Goal: Task Accomplishment & Management: Manage account settings

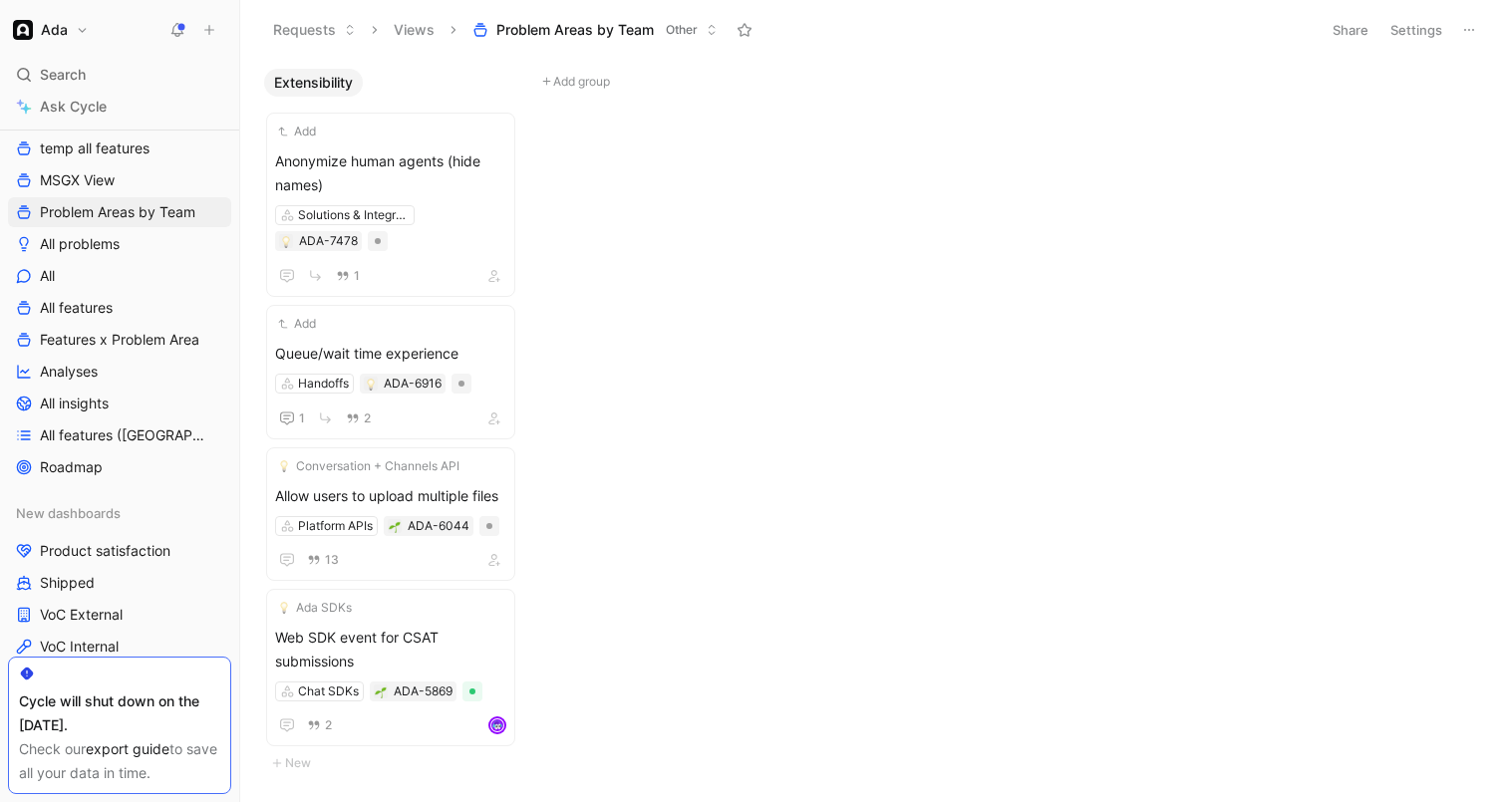
scroll to position [563, 0]
click at [96, 353] on span "Features x Problem Area" at bounding box center [119, 344] width 159 height 20
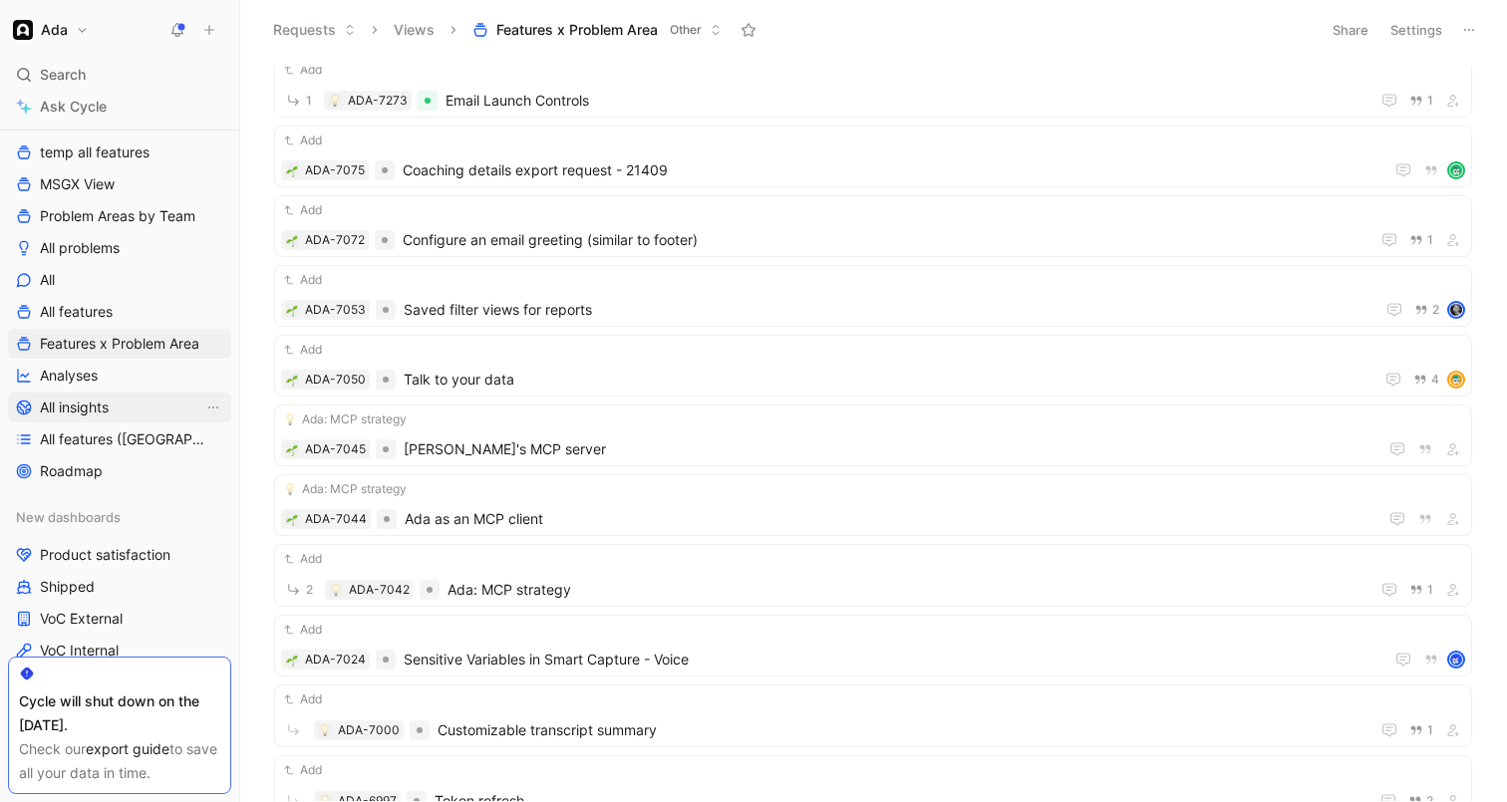
scroll to position [585, 0]
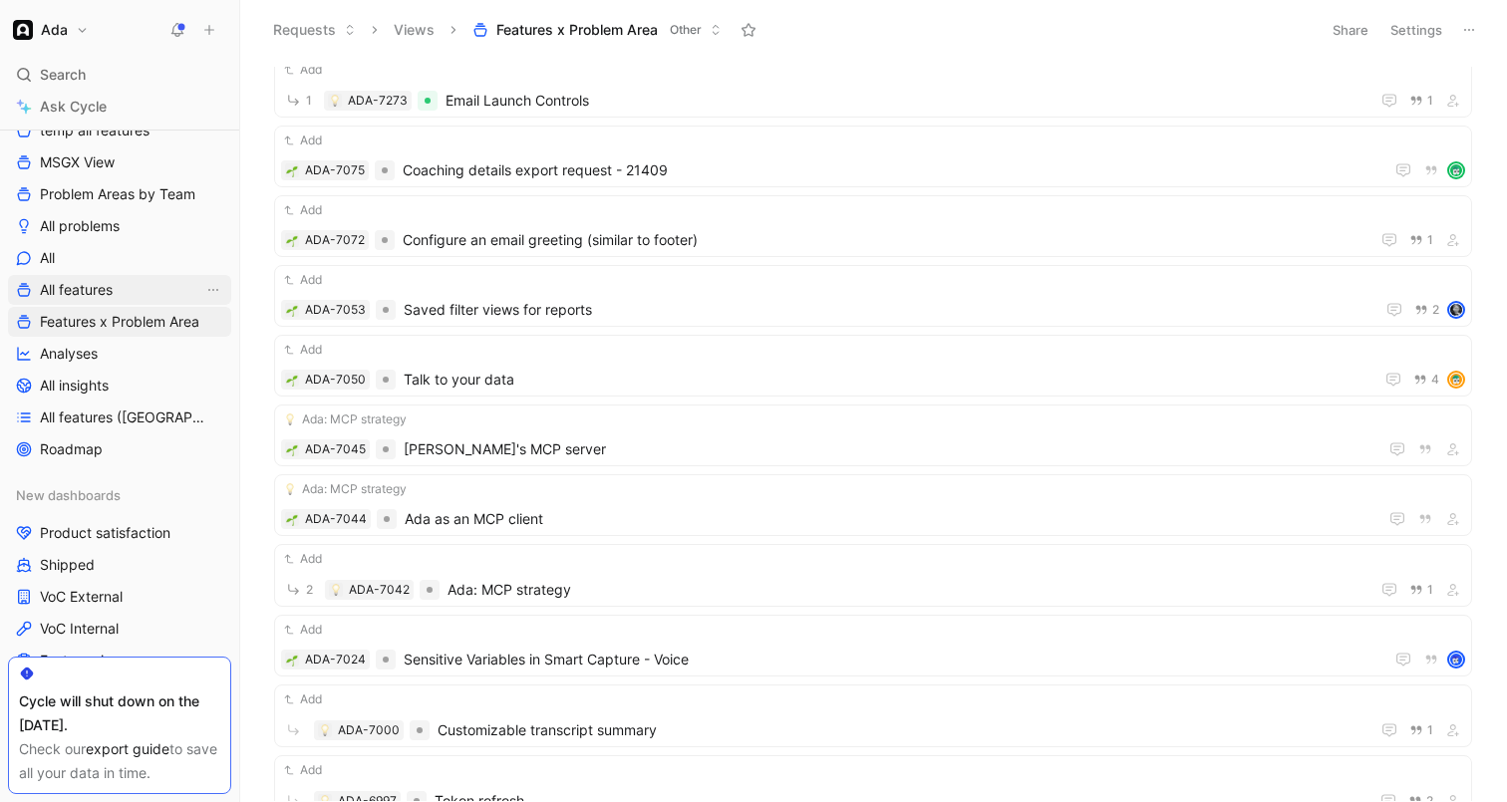
click at [123, 280] on link "All features" at bounding box center [119, 290] width 223 height 30
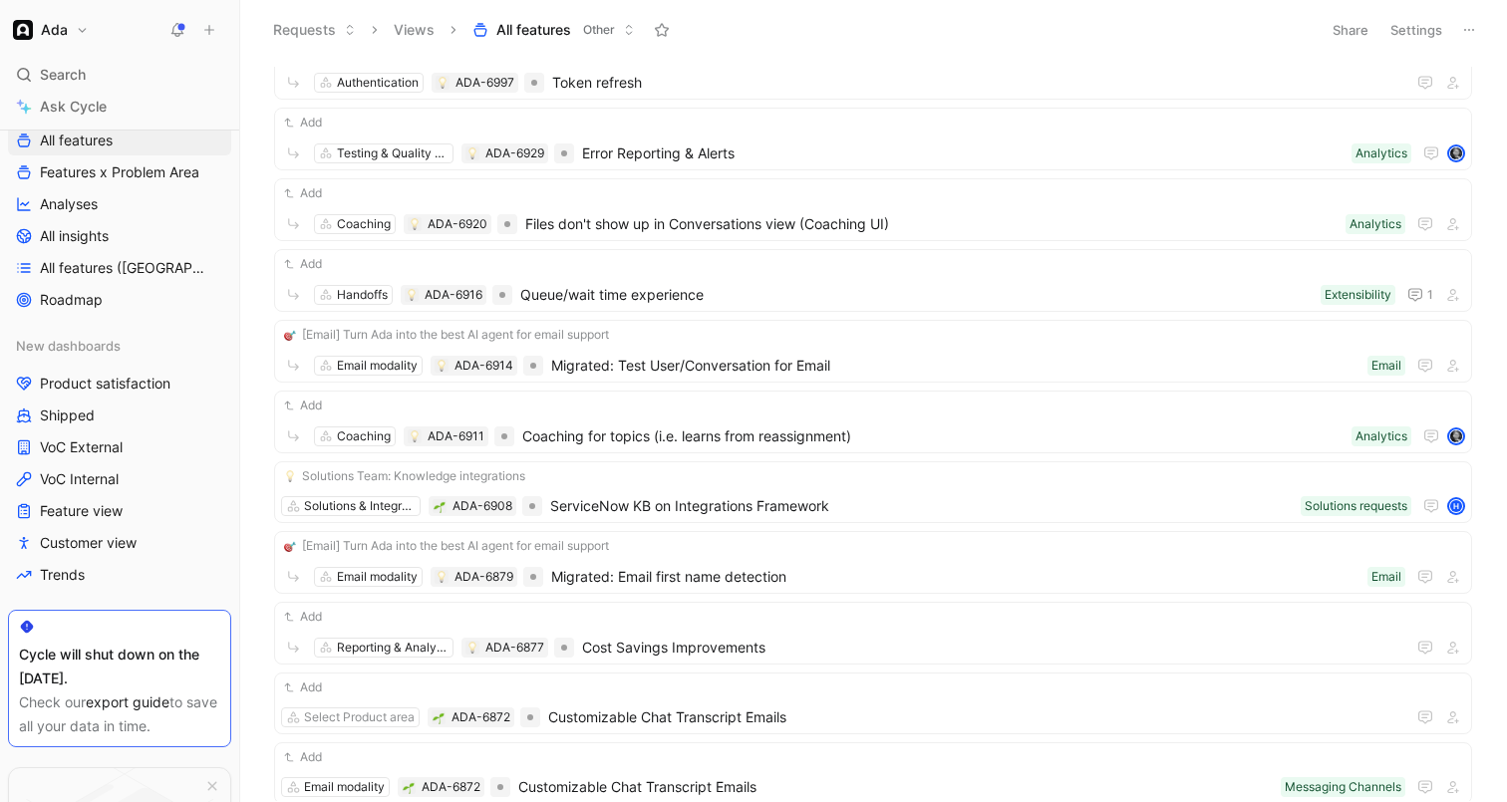
scroll to position [846, 0]
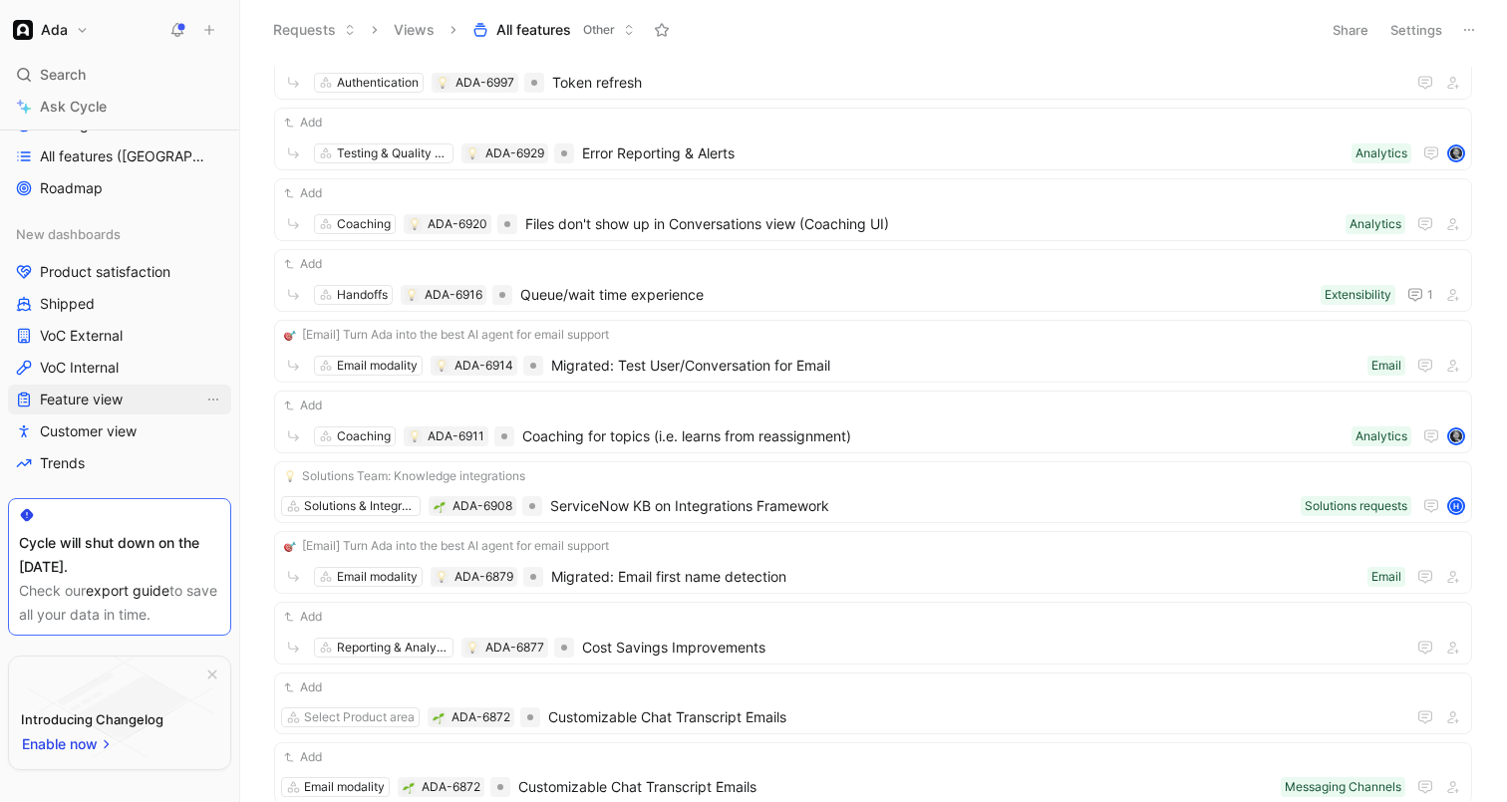
click at [89, 403] on span "Feature view" at bounding box center [81, 400] width 83 height 20
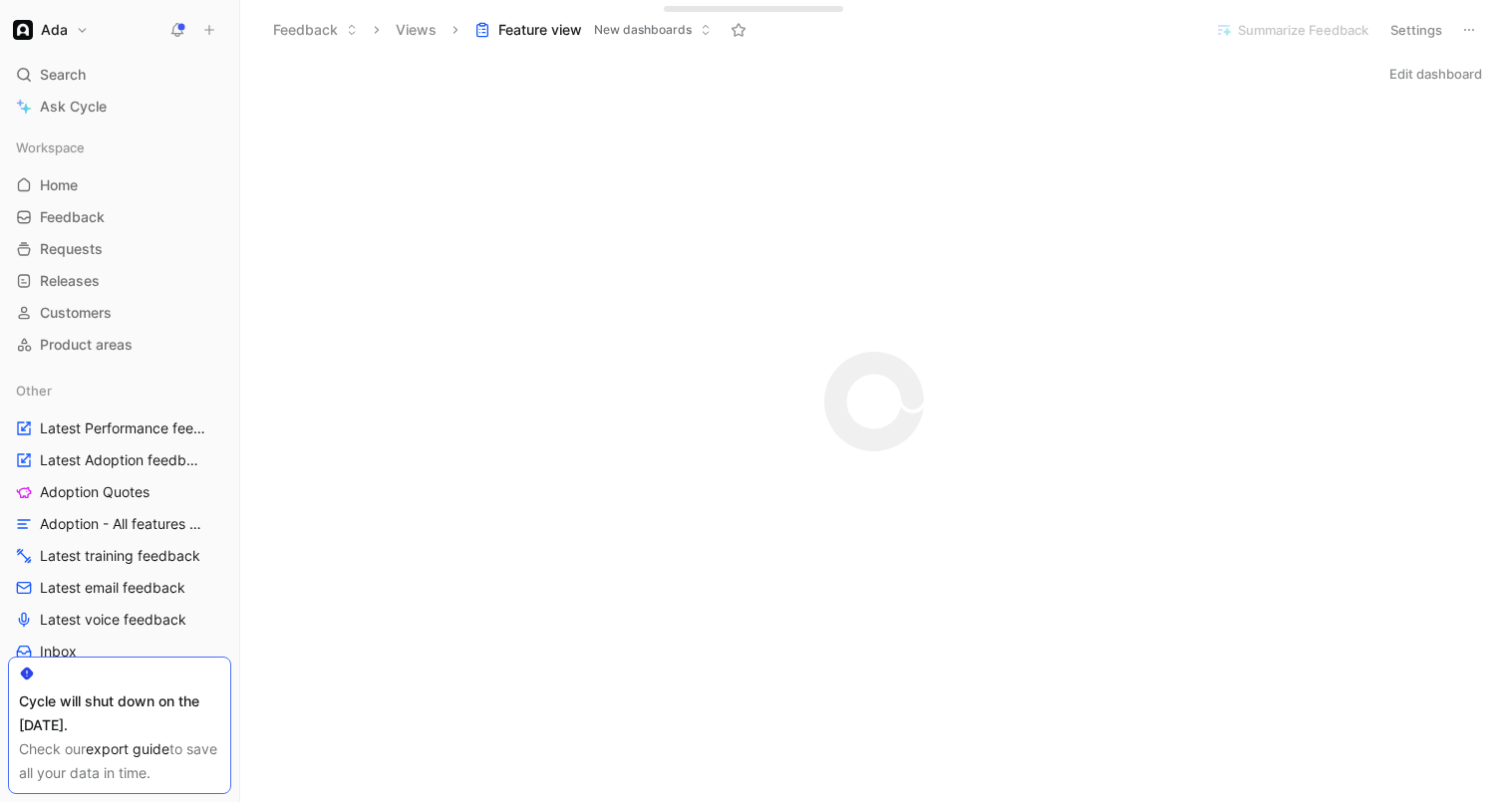
click at [66, 15] on div "Ada Search ⌘ K Ask Cycle Workspace Home G then H Feedback G then F Requests G t…" at bounding box center [119, 401] width 239 height 802
click at [66, 31] on h1 "Ada" at bounding box center [54, 30] width 27 height 18
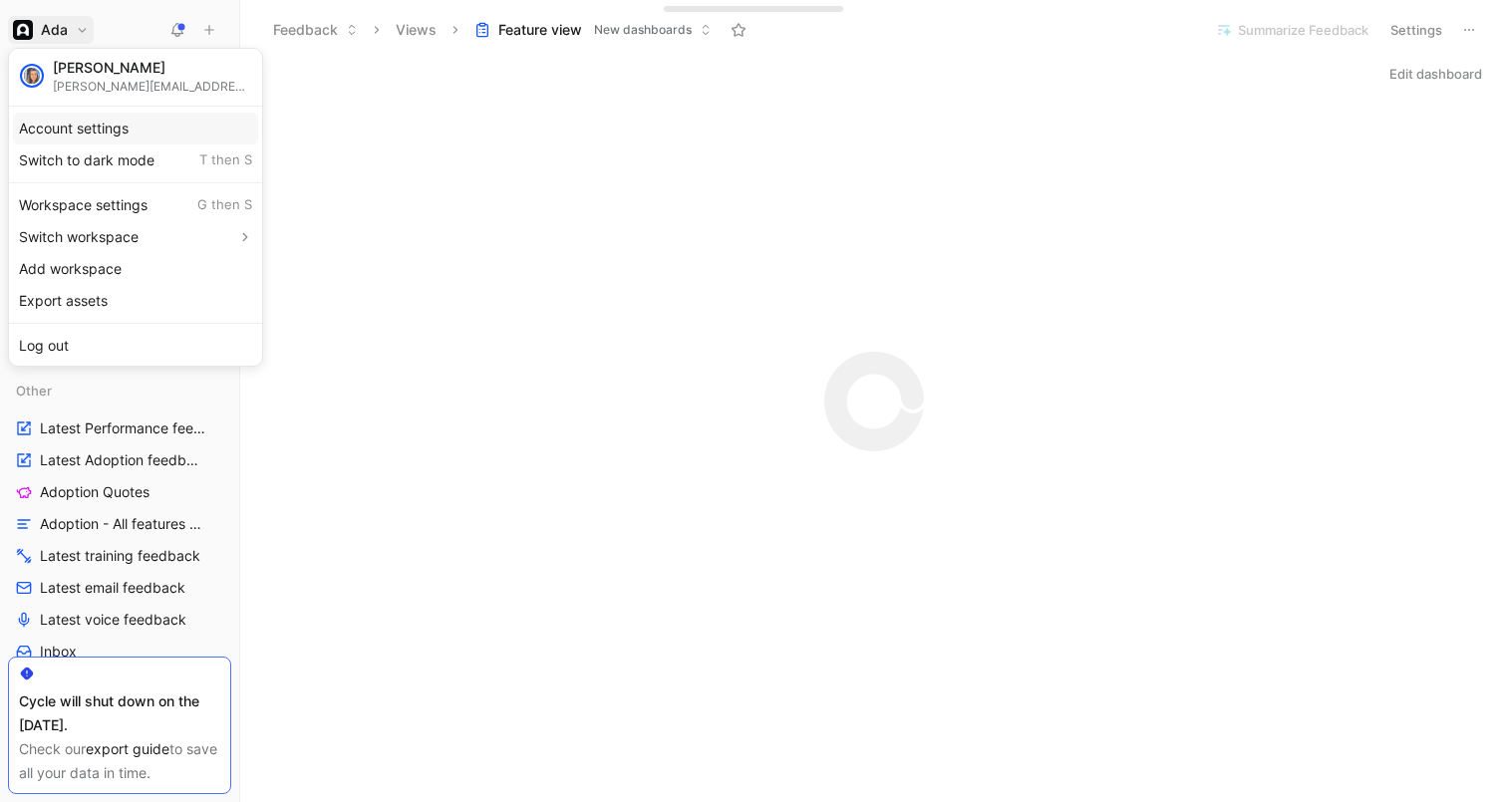
click at [93, 132] on div "Account settings" at bounding box center [135, 129] width 245 height 32
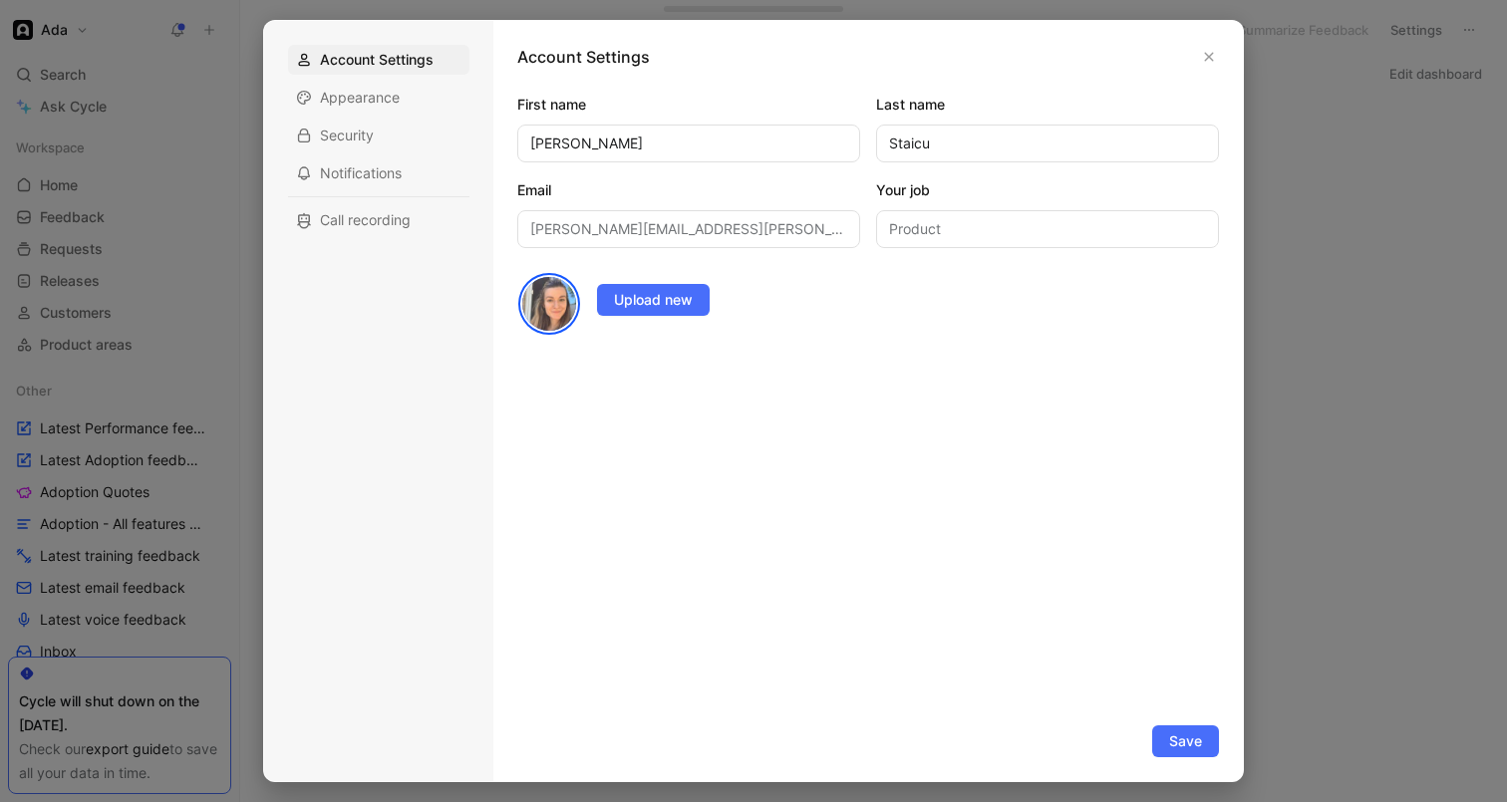
click at [391, 77] on div "Account Settings Appearance Security Notifications Call recording" at bounding box center [378, 140] width 181 height 190
click at [151, 133] on div at bounding box center [753, 401] width 1507 height 802
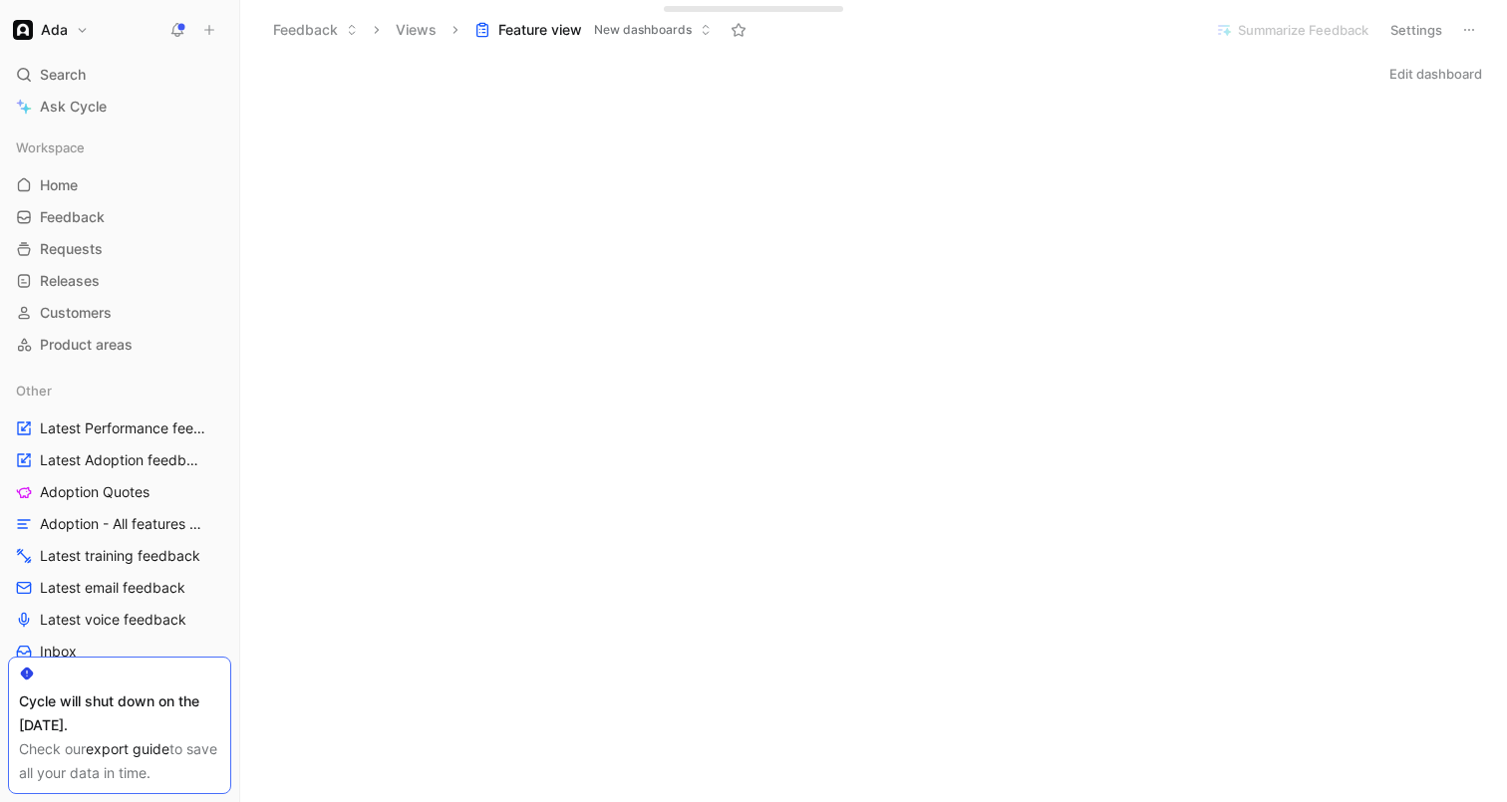
click at [79, 42] on button "Ada" at bounding box center [51, 30] width 86 height 28
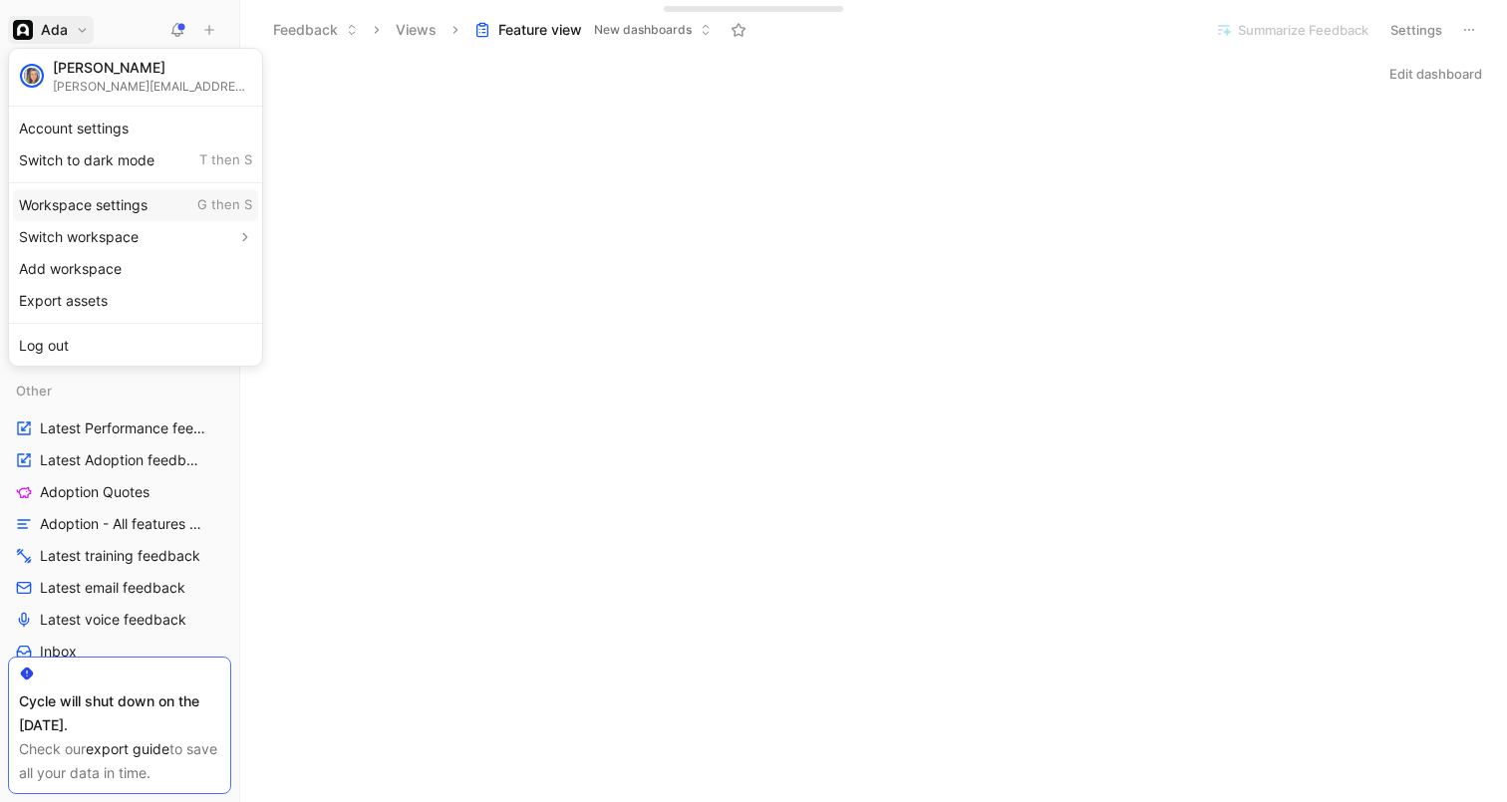
click at [100, 196] on div "Workspace settings G then S" at bounding box center [135, 205] width 245 height 32
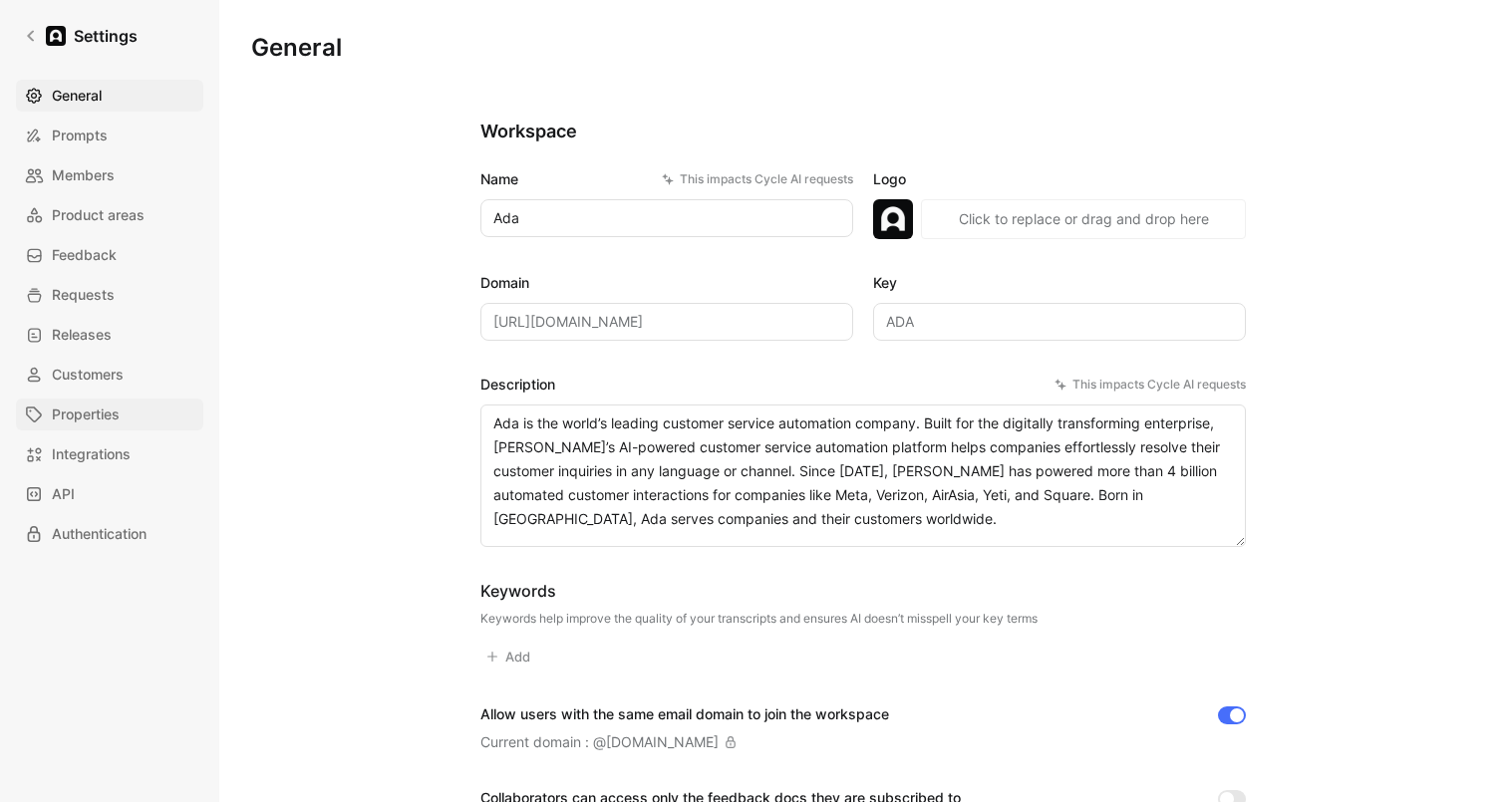
click at [89, 413] on span "Properties" at bounding box center [86, 415] width 68 height 24
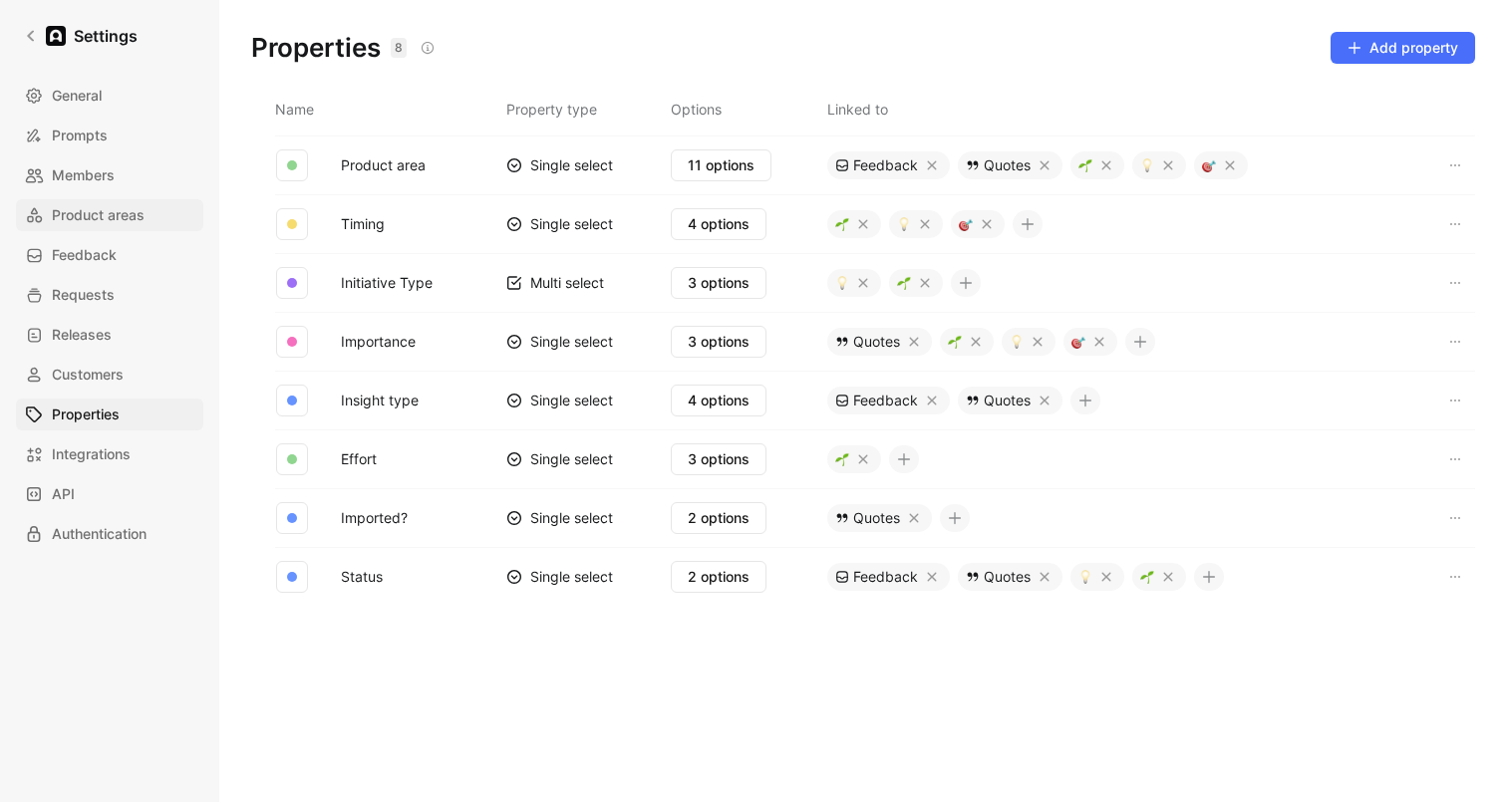
click at [118, 213] on span "Product areas" at bounding box center [98, 215] width 93 height 24
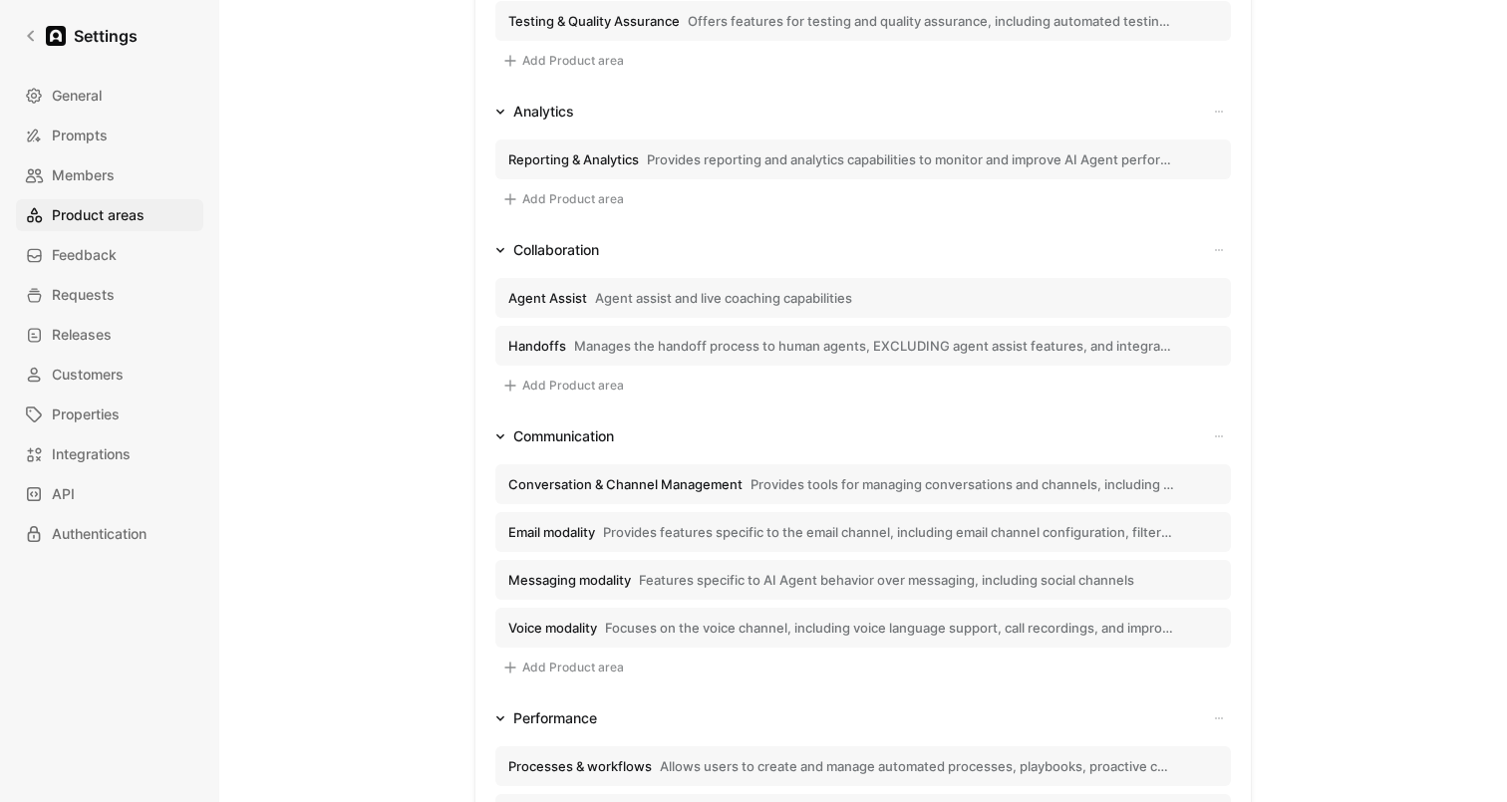
scroll to position [519, 0]
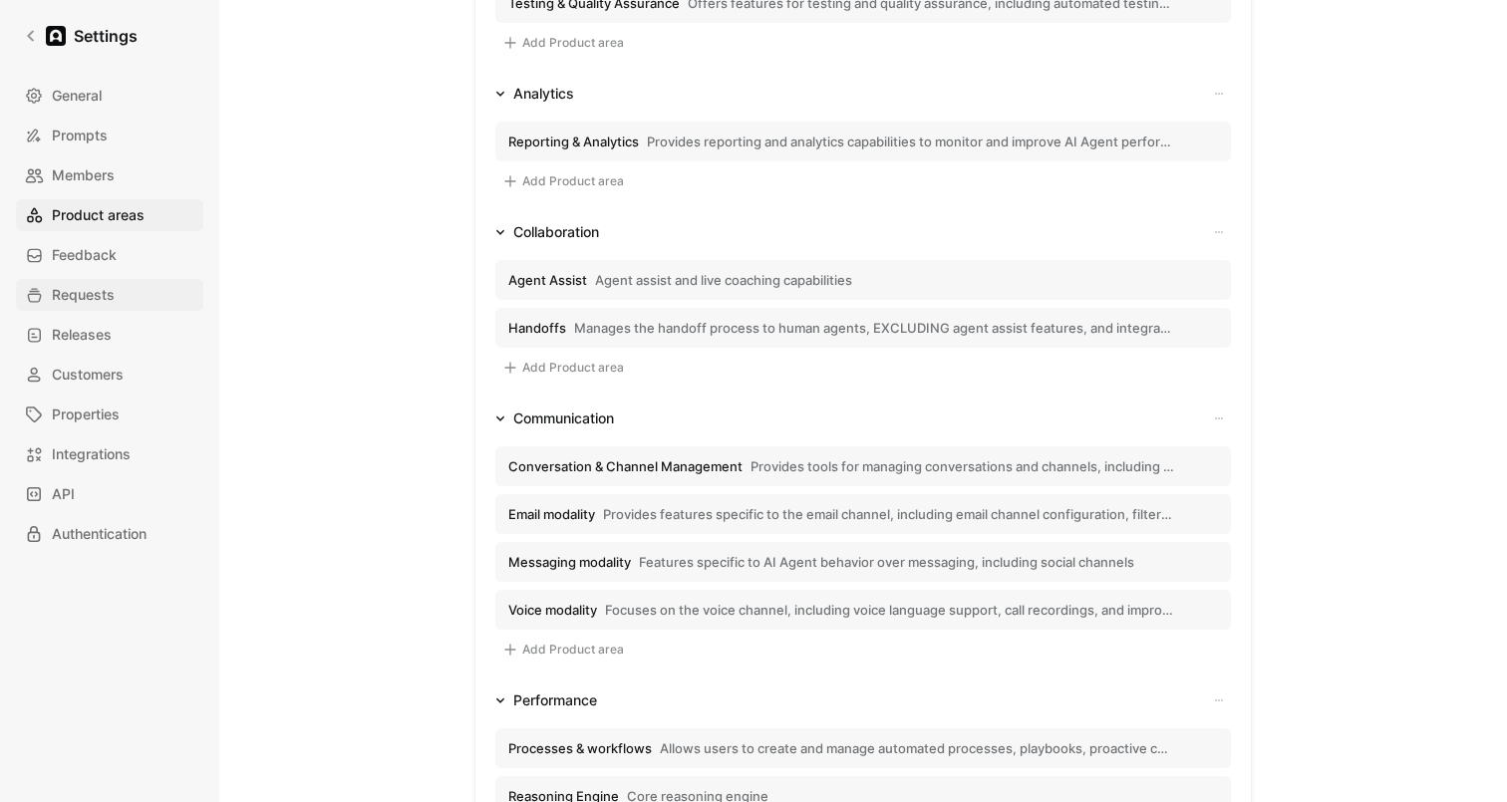
click at [116, 293] on link "Requests" at bounding box center [109, 295] width 187 height 32
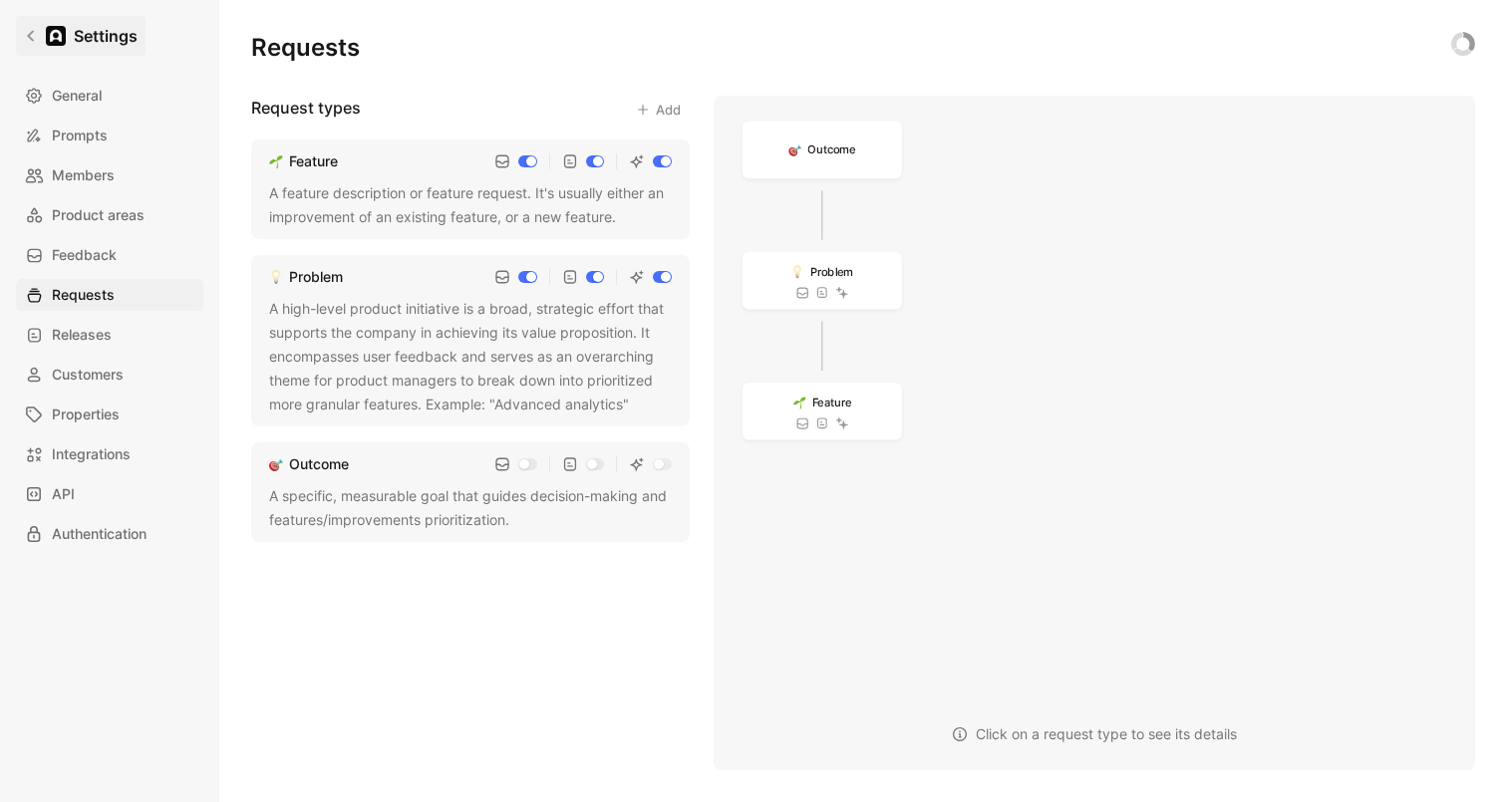
click at [18, 41] on link "Settings" at bounding box center [81, 36] width 130 height 40
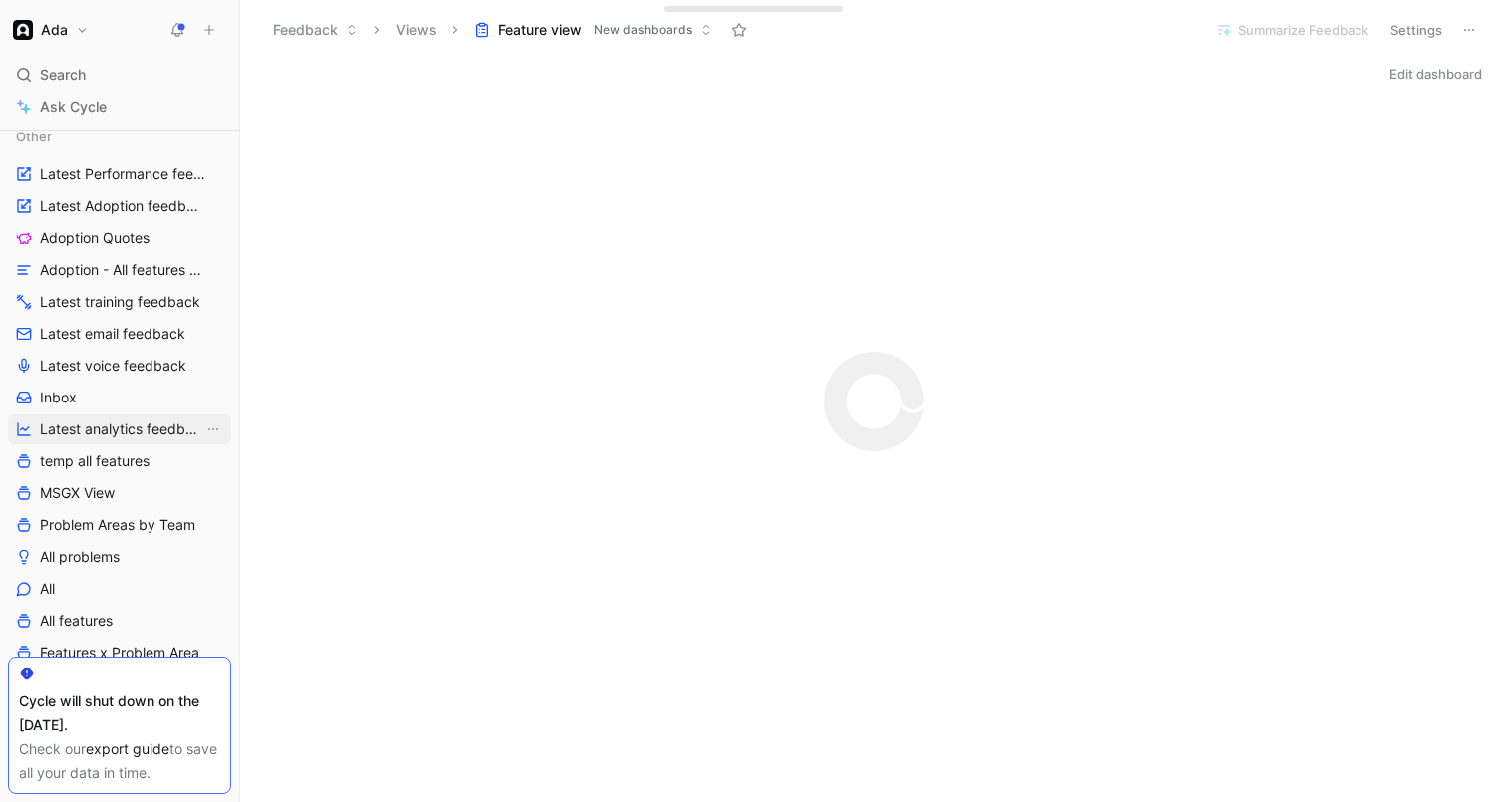
scroll to position [269, 0]
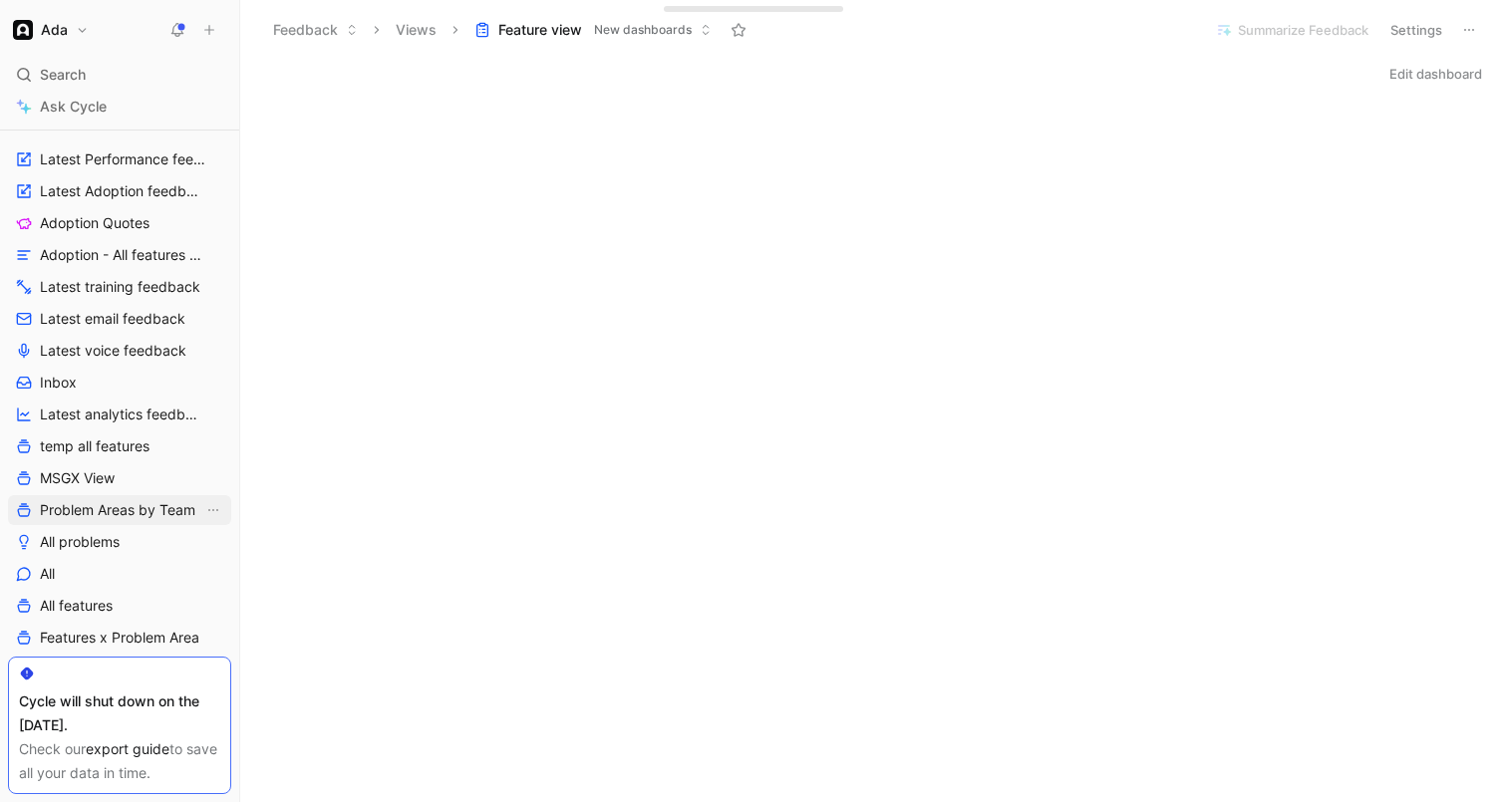
click at [103, 507] on span "Problem Areas by Team" at bounding box center [117, 510] width 155 height 20
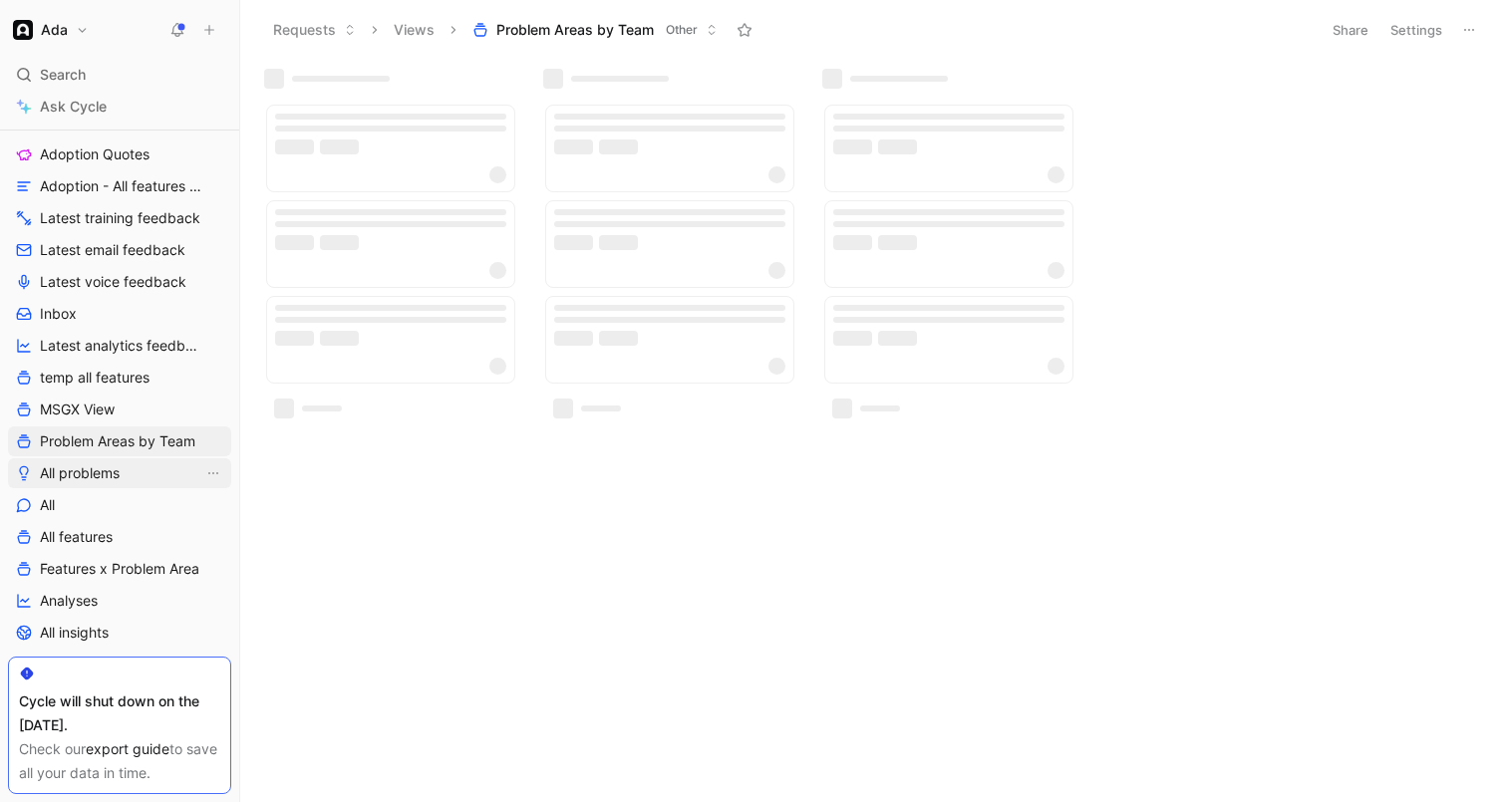
scroll to position [340, 0]
click at [81, 562] on span "Features x Problem Area" at bounding box center [119, 567] width 159 height 20
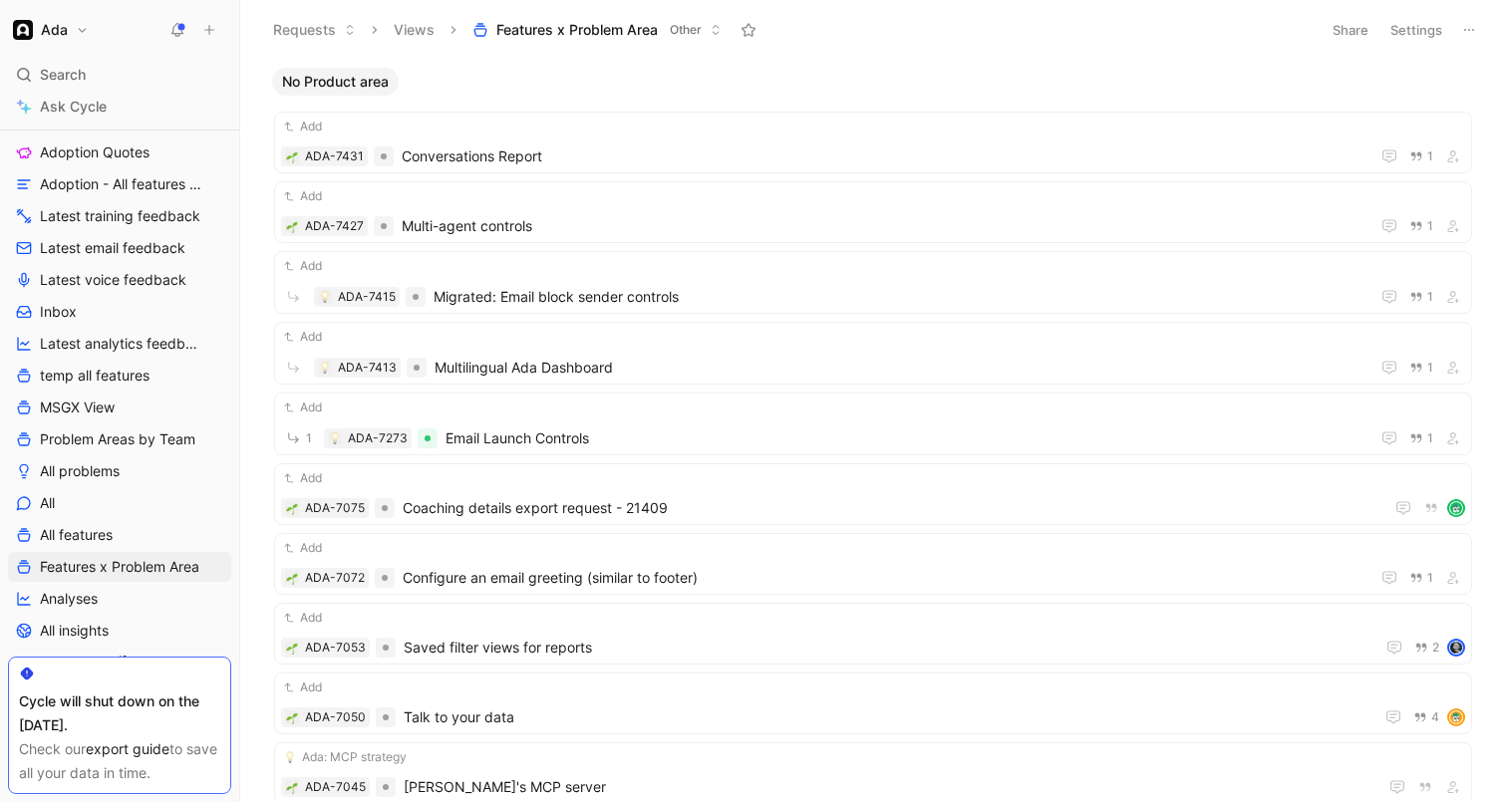
click at [1367, 19] on button "Share" at bounding box center [1350, 30] width 54 height 28
click at [1412, 30] on html "Ada Search ⌘ K Ask Cycle Workspace Home G then H Feedback G then F Requests G t…" at bounding box center [753, 401] width 1507 height 802
click at [1412, 30] on button "Settings" at bounding box center [1416, 30] width 70 height 28
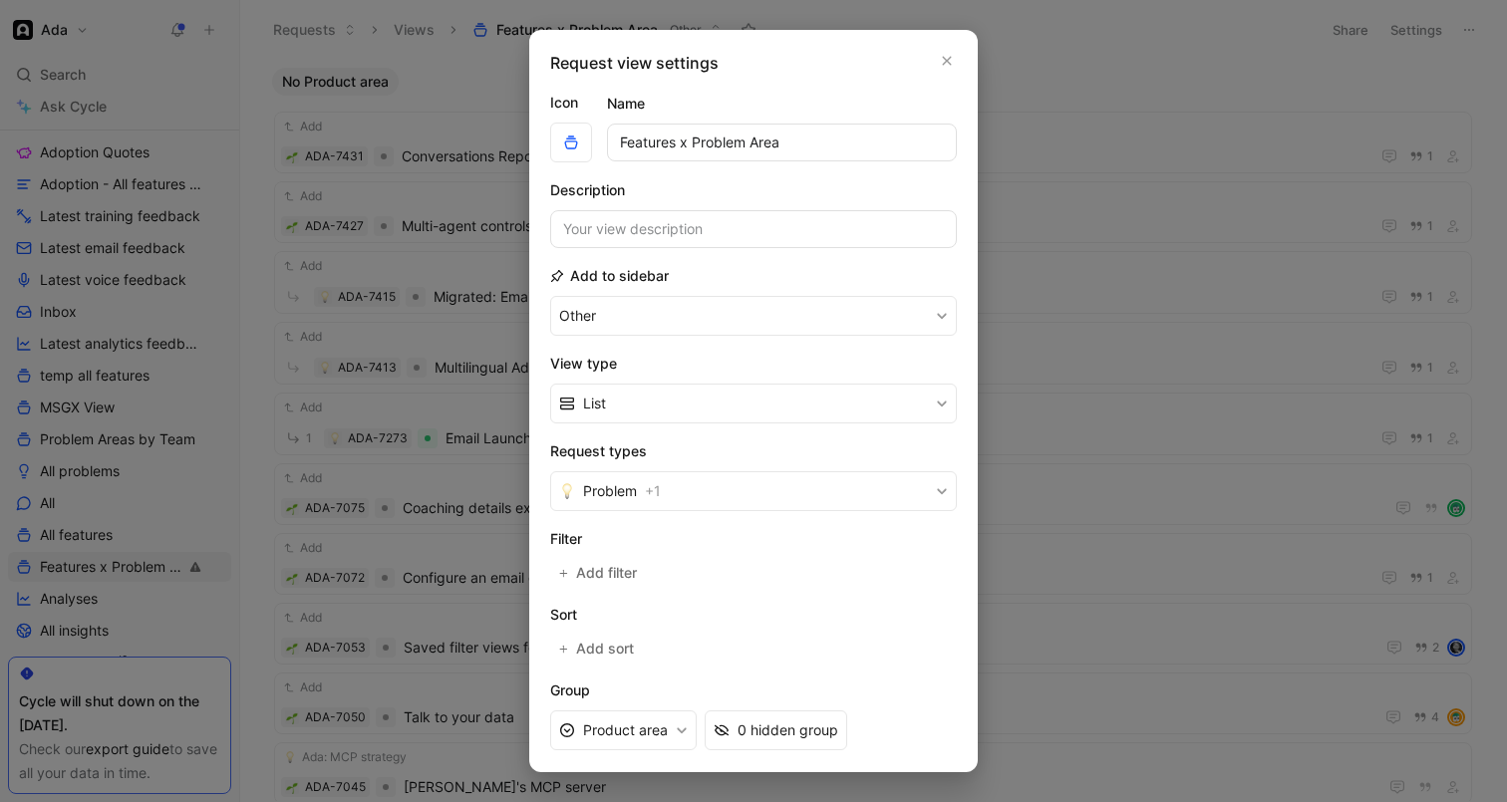
scroll to position [158, 0]
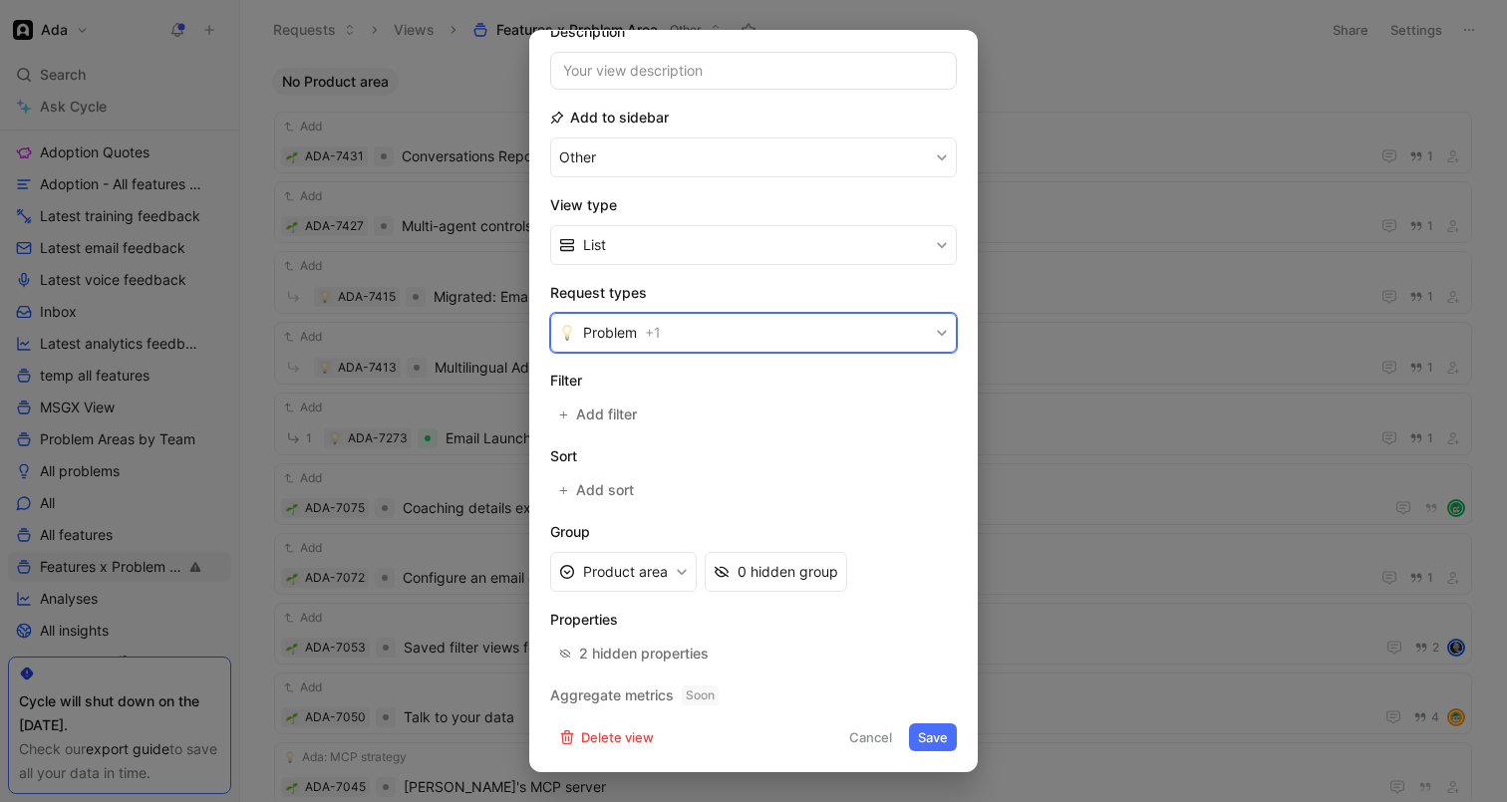
click at [691, 334] on button "Problem + 1" at bounding box center [753, 333] width 407 height 40
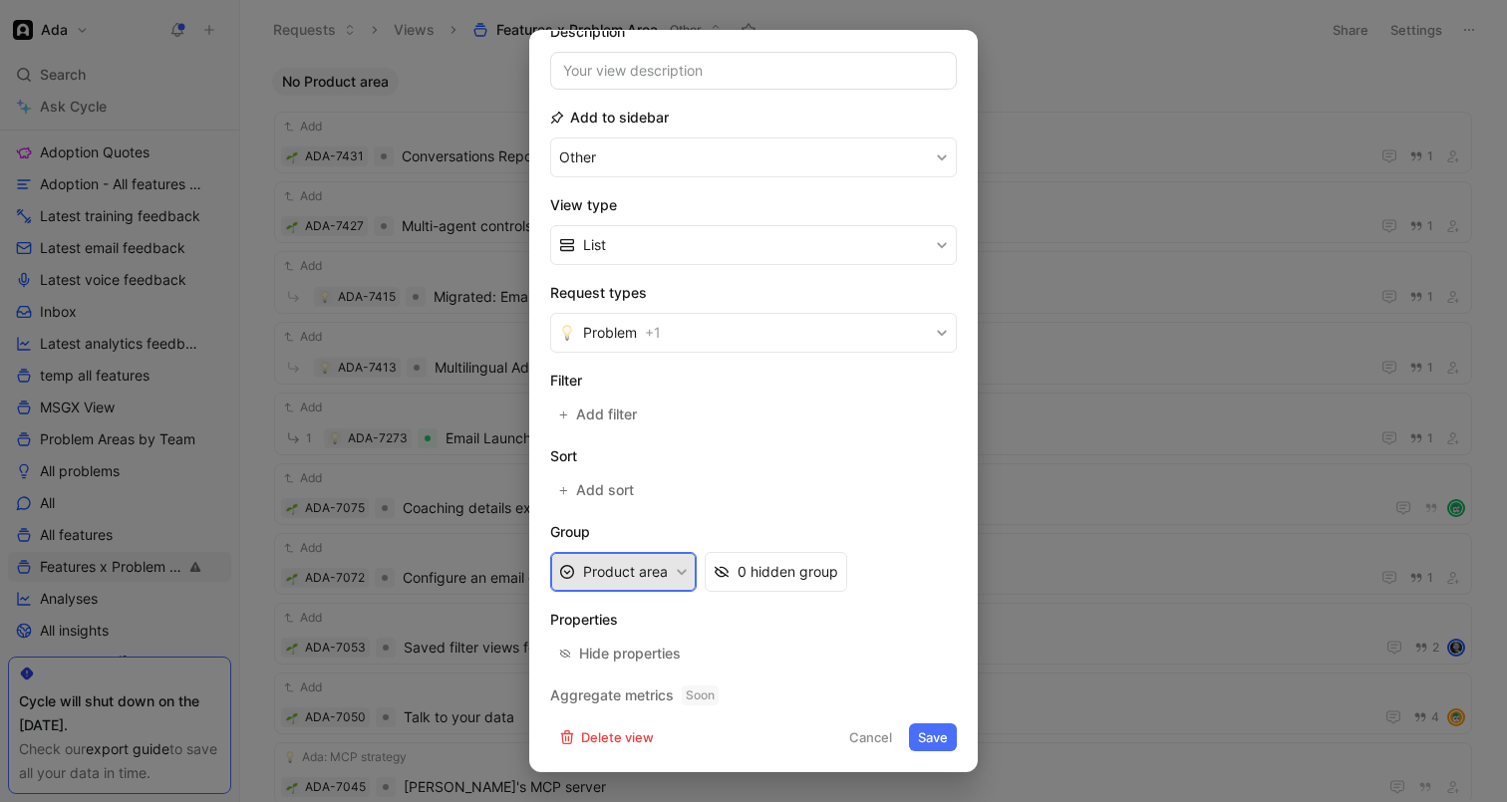
click at [631, 556] on button "Product area" at bounding box center [623, 572] width 146 height 40
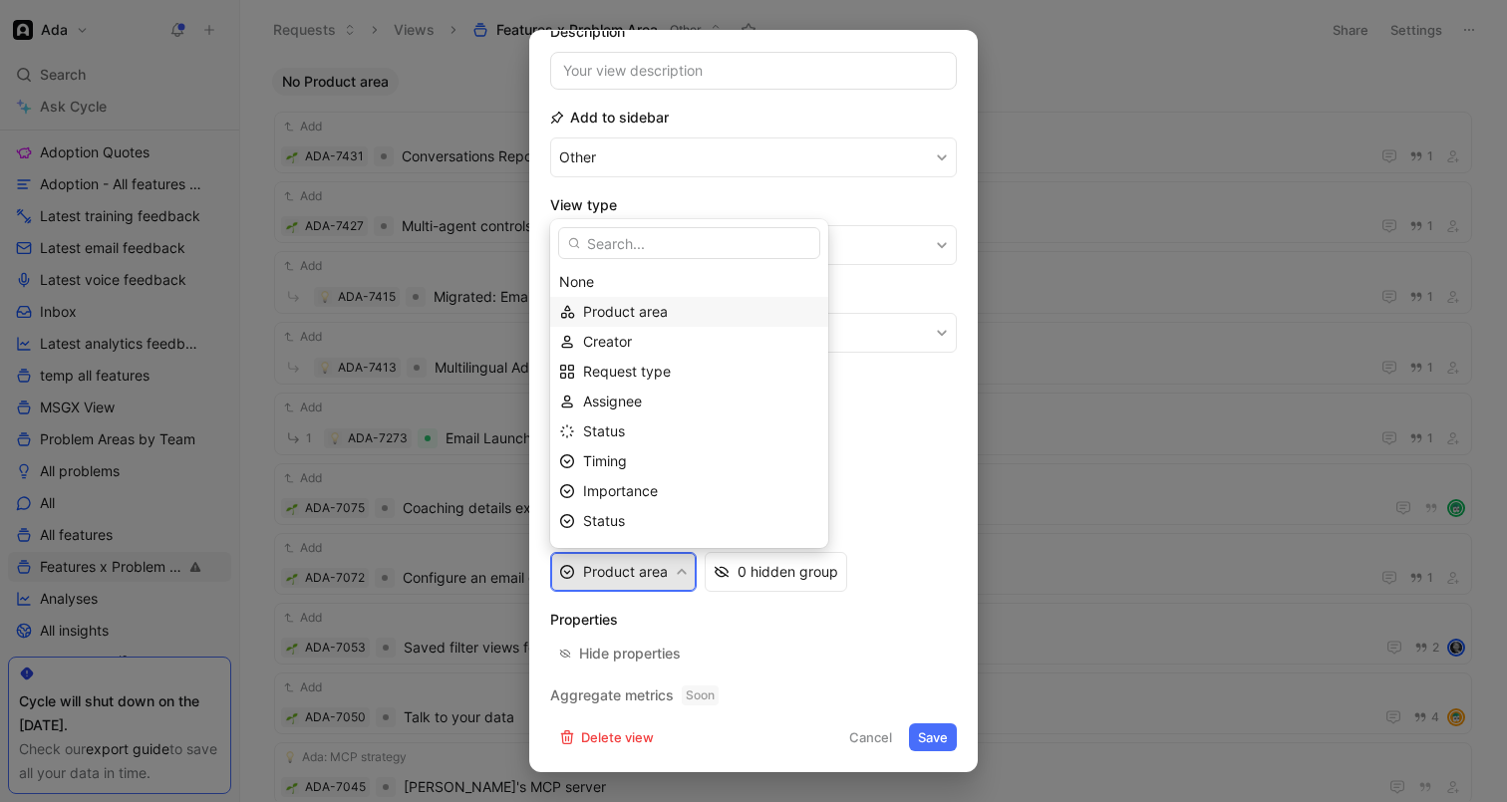
click at [626, 311] on span "Product area" at bounding box center [625, 311] width 85 height 17
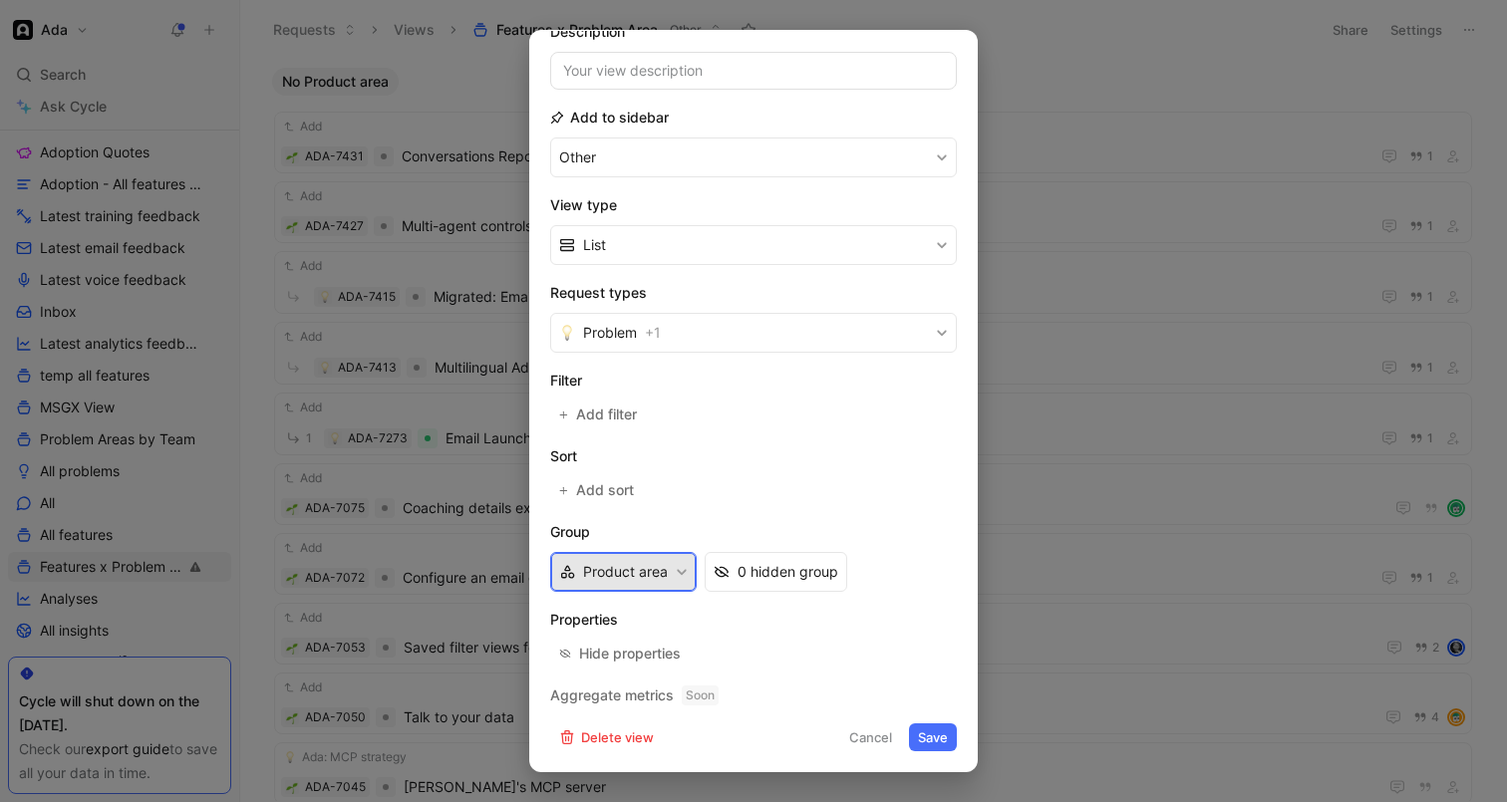
click at [678, 566] on icon "button" at bounding box center [682, 572] width 12 height 12
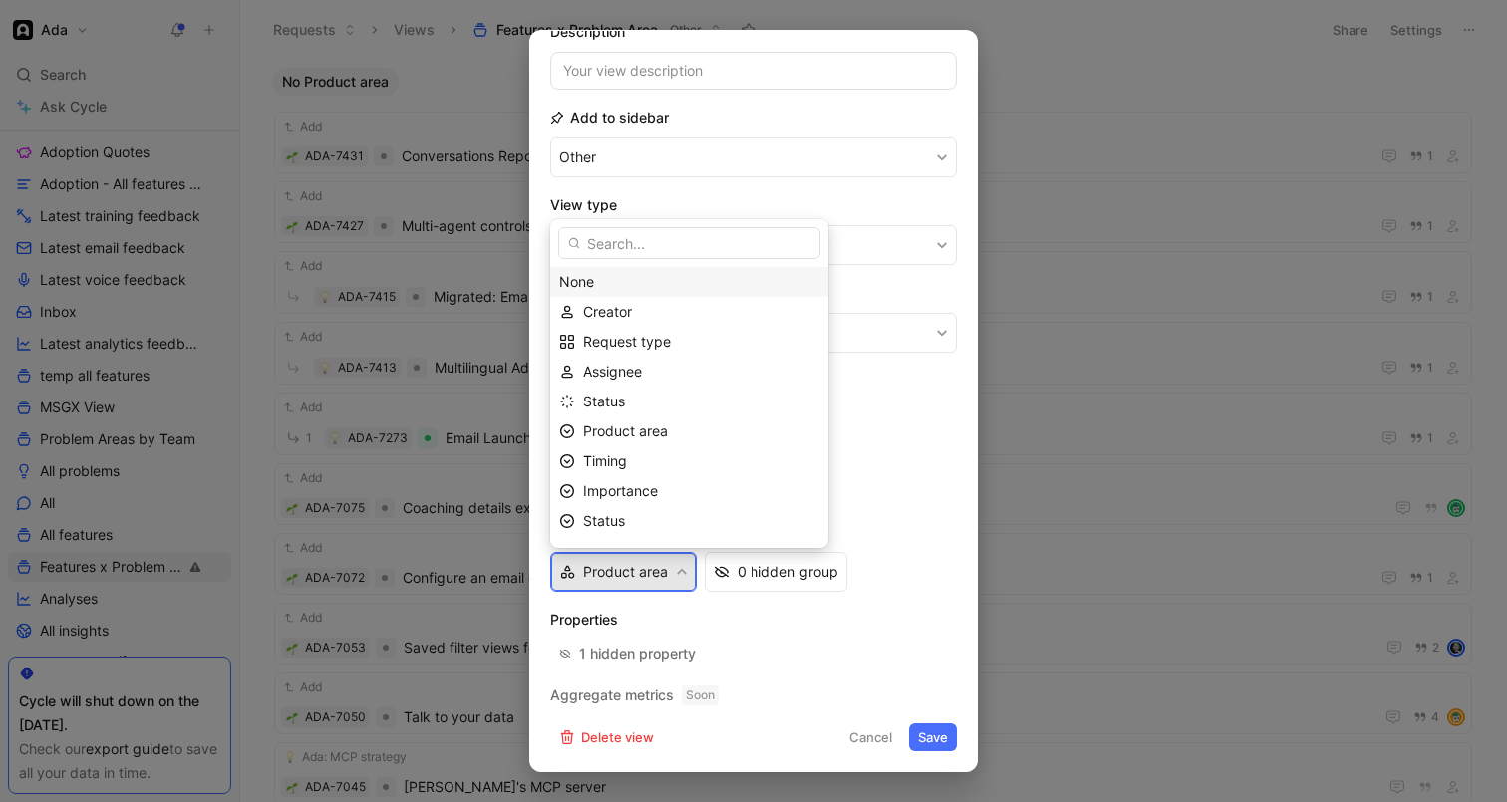
click at [634, 286] on div "None" at bounding box center [689, 282] width 260 height 24
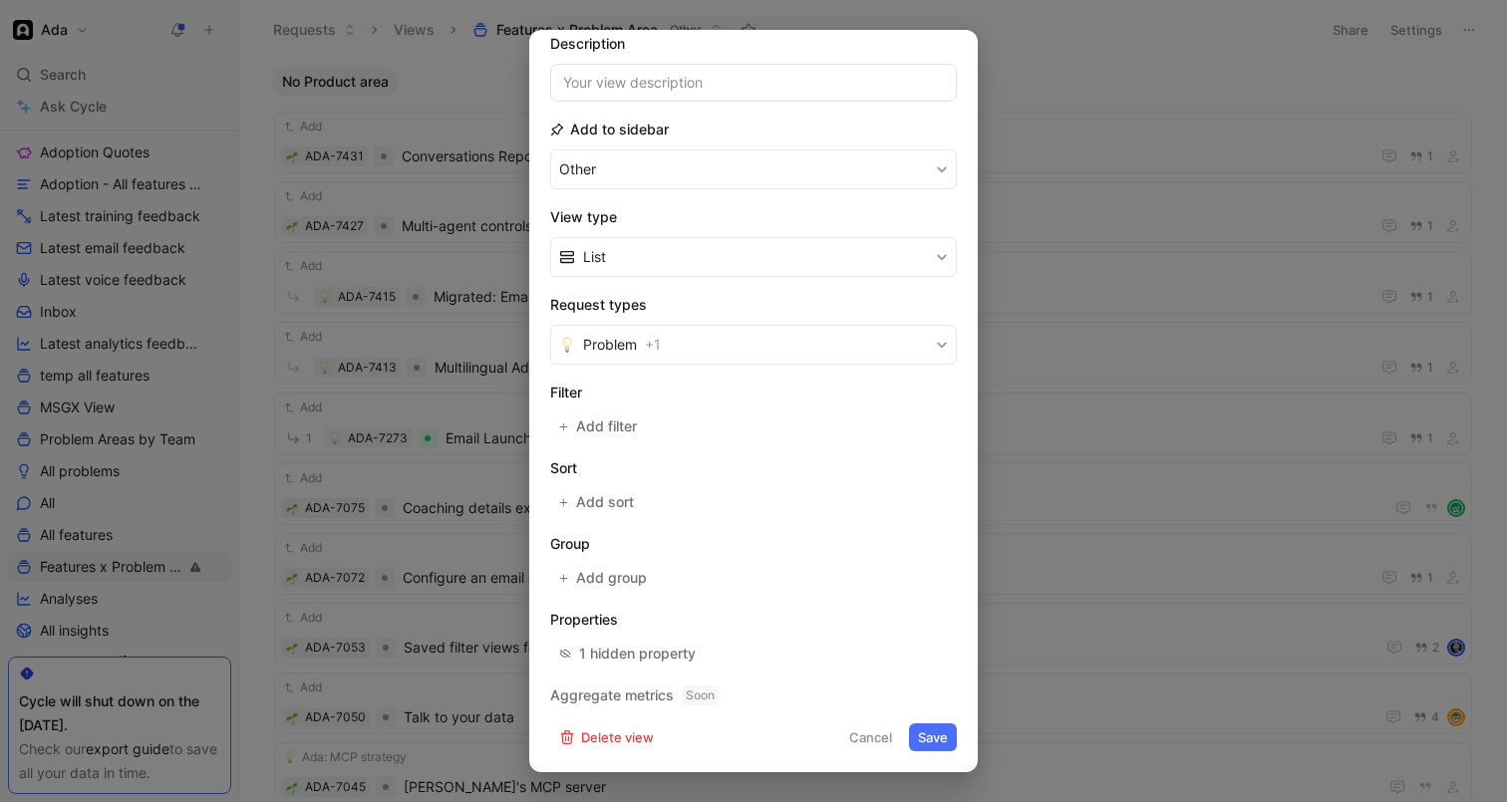
scroll to position [146, 0]
click at [621, 441] on form "Icon Name Features x Problem Area Description Add to sidebar Other View type Li…" at bounding box center [753, 347] width 407 height 807
click at [621, 434] on span "Add filter" at bounding box center [607, 427] width 63 height 24
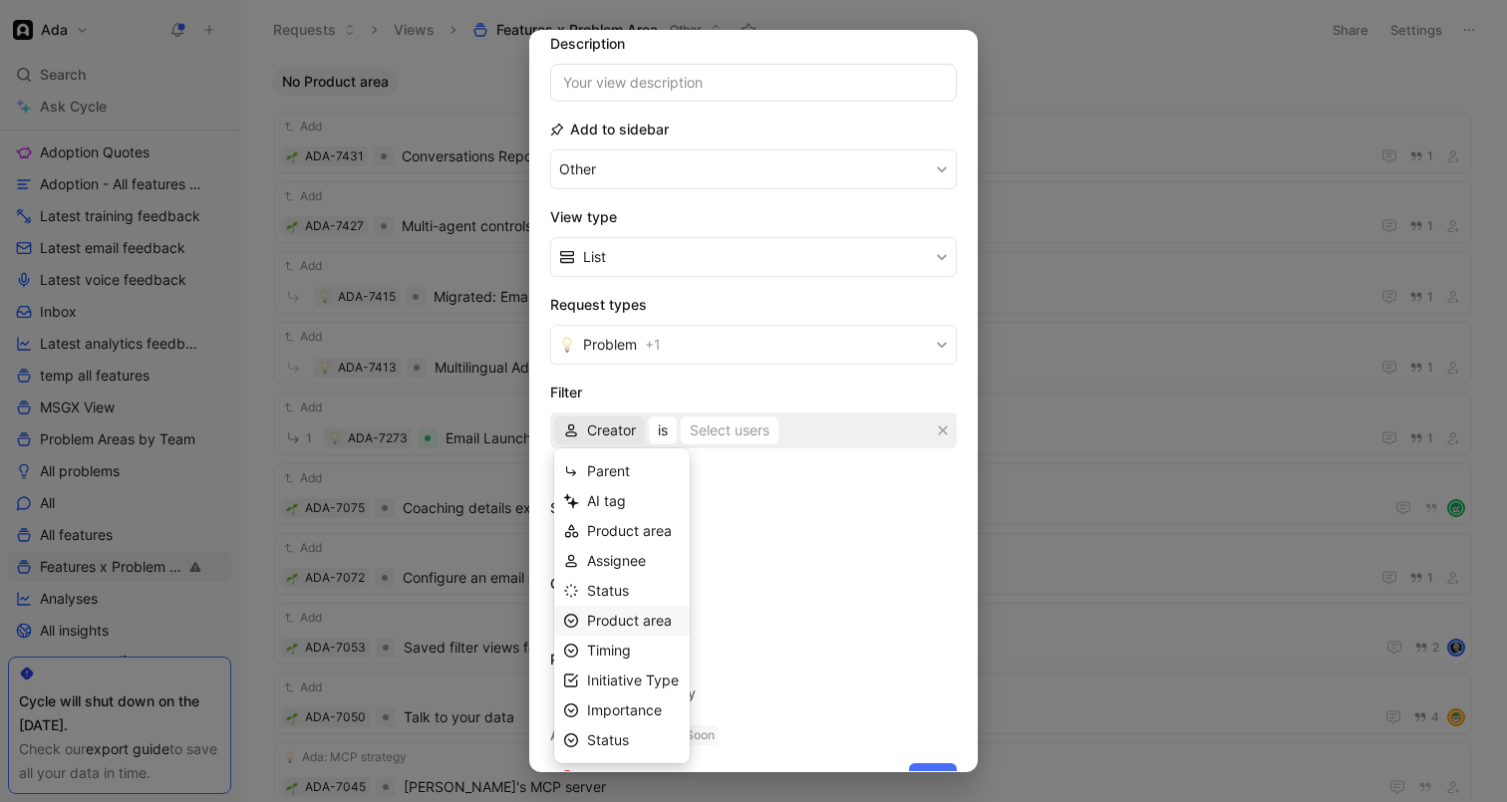
click at [620, 623] on span "Product area" at bounding box center [629, 620] width 85 height 17
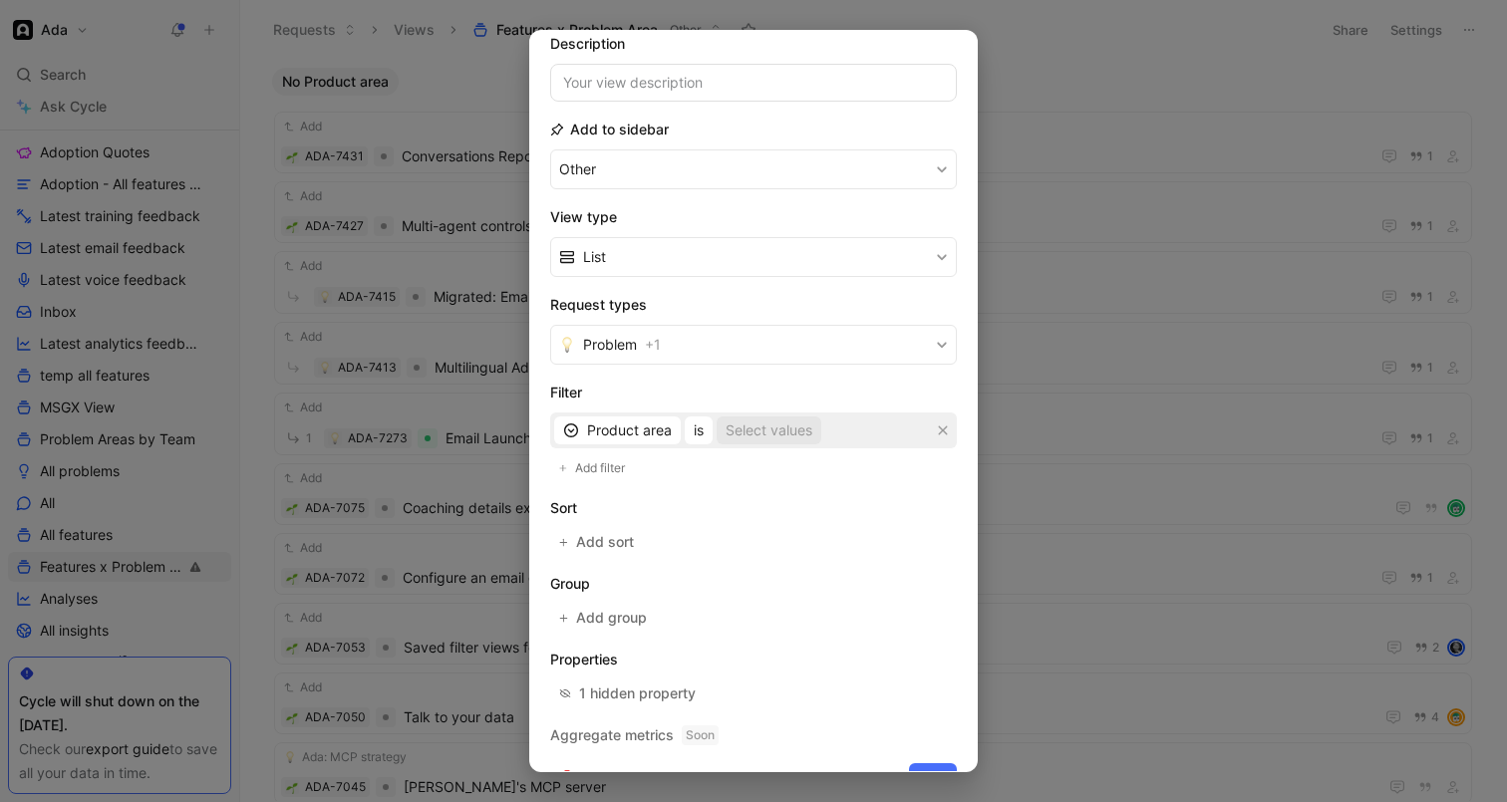
click at [748, 433] on div "Select values" at bounding box center [768, 430] width 87 height 24
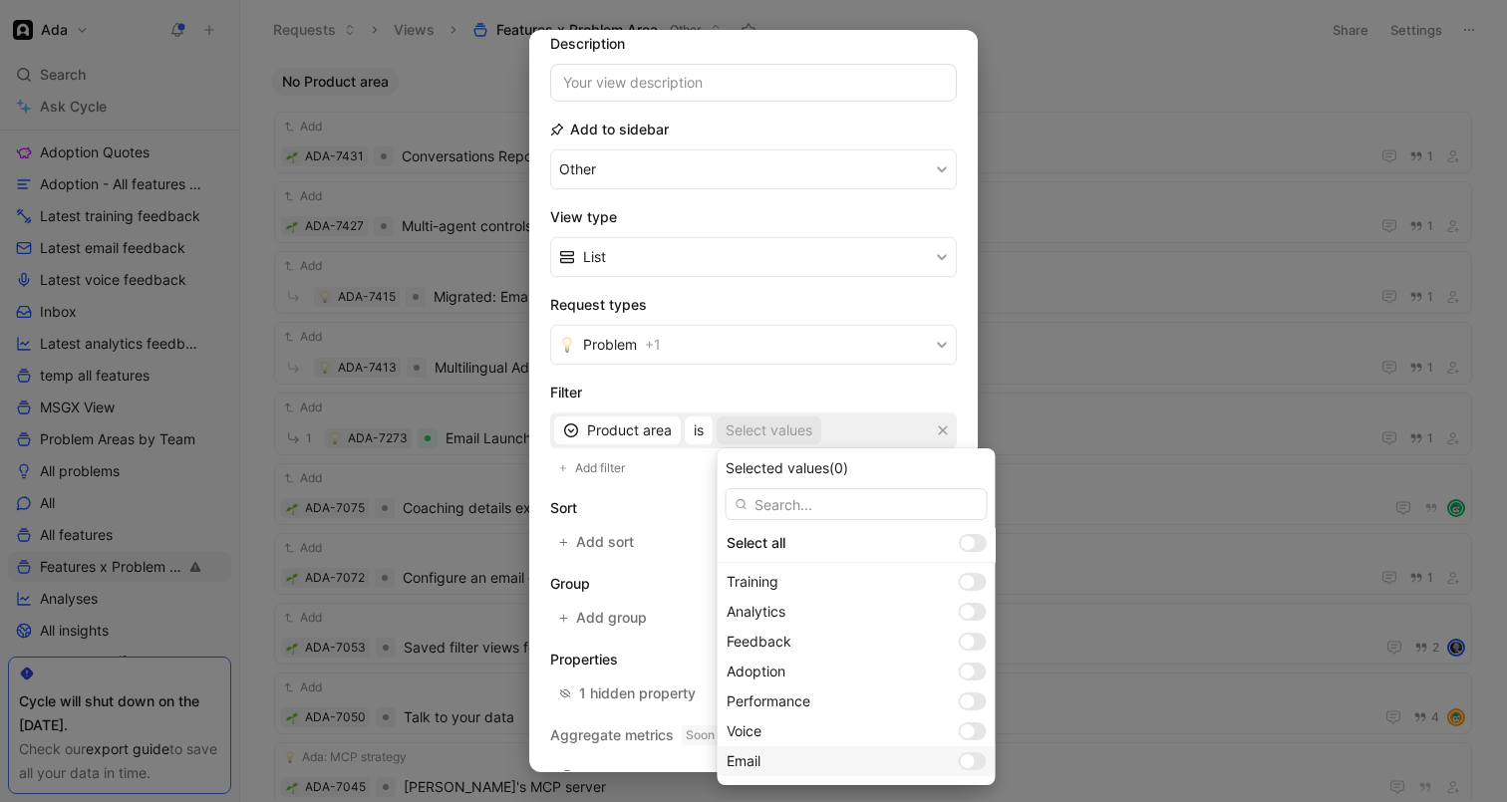
click at [961, 763] on div at bounding box center [968, 761] width 14 height 14
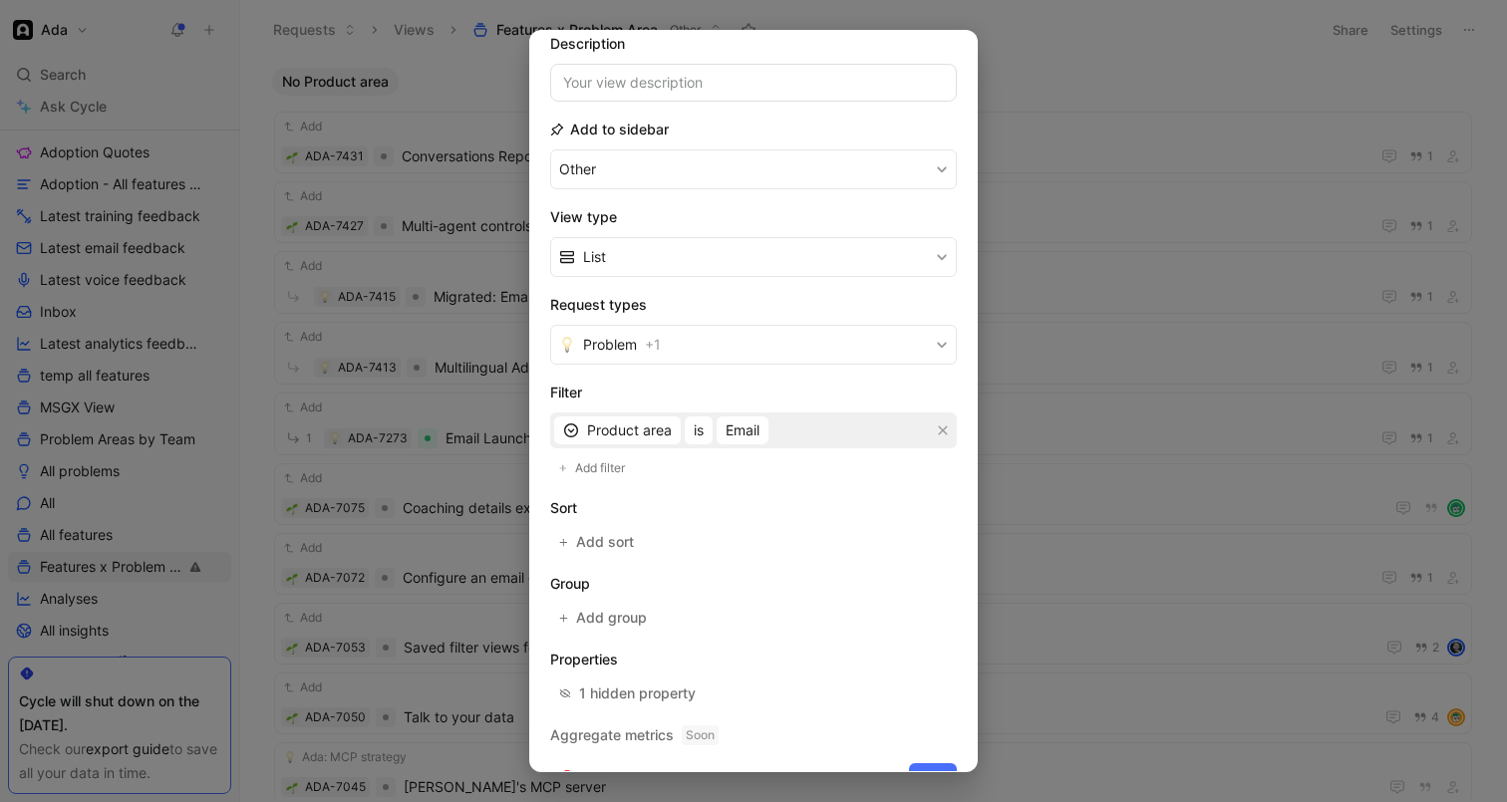
click at [937, 760] on form "Icon Name Features x Problem Area Description Add to sidebar Other View type Li…" at bounding box center [753, 367] width 407 height 847
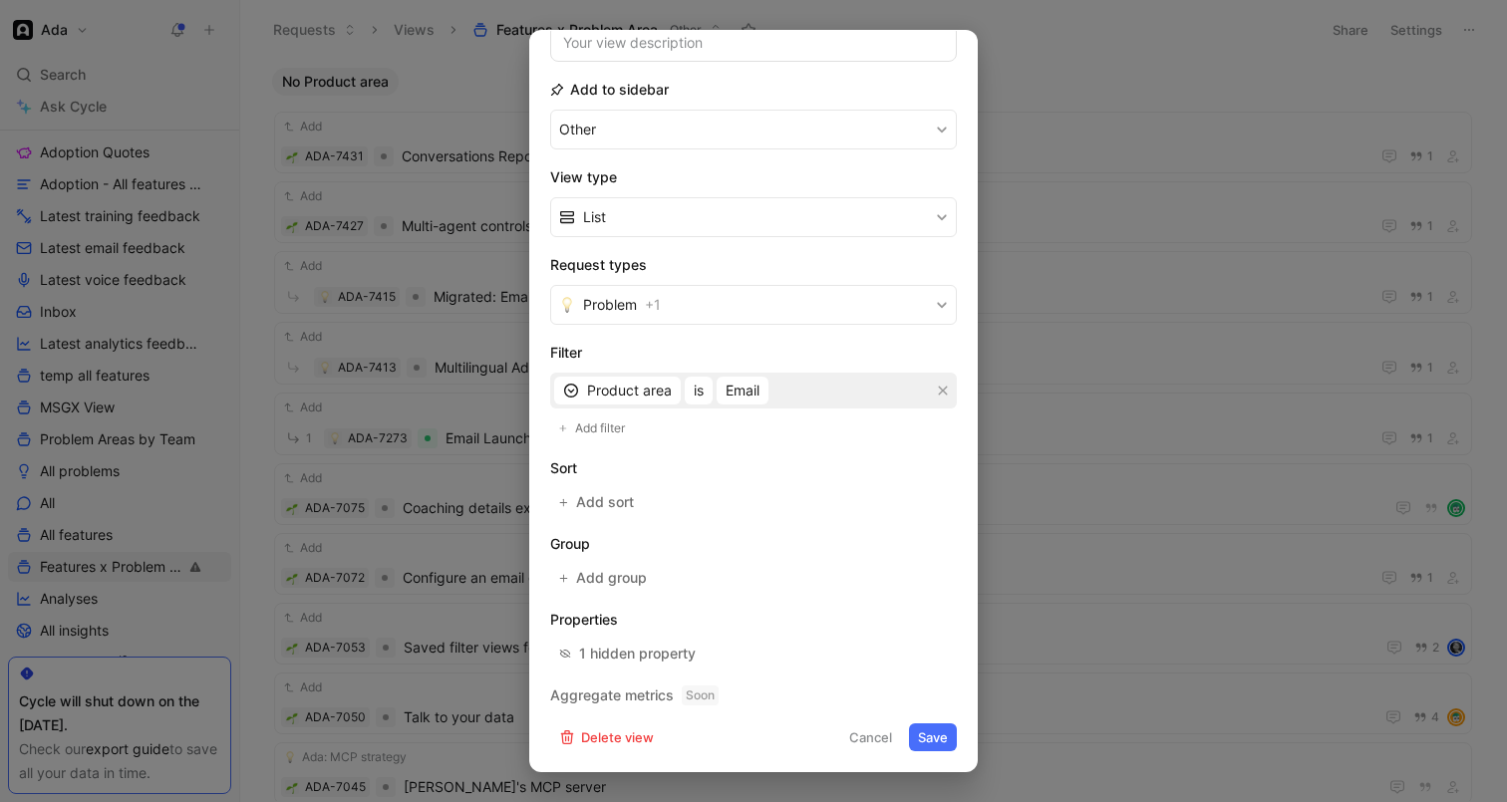
click at [935, 728] on button "Save" at bounding box center [933, 737] width 48 height 28
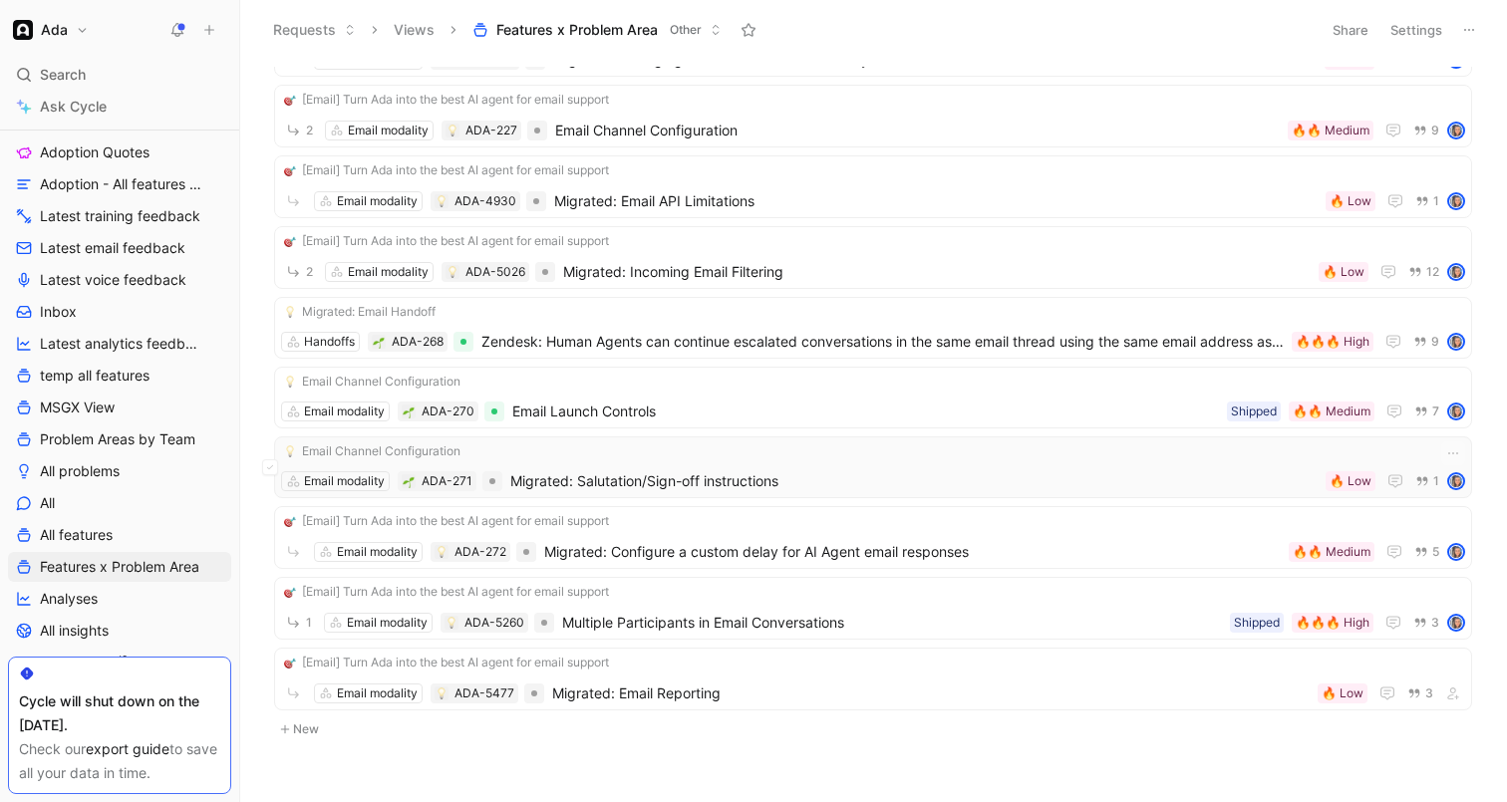
scroll to position [1774, 0]
click at [663, 543] on span "Migrated: Configure a custom delay for AI Agent email responses" at bounding box center [912, 554] width 736 height 24
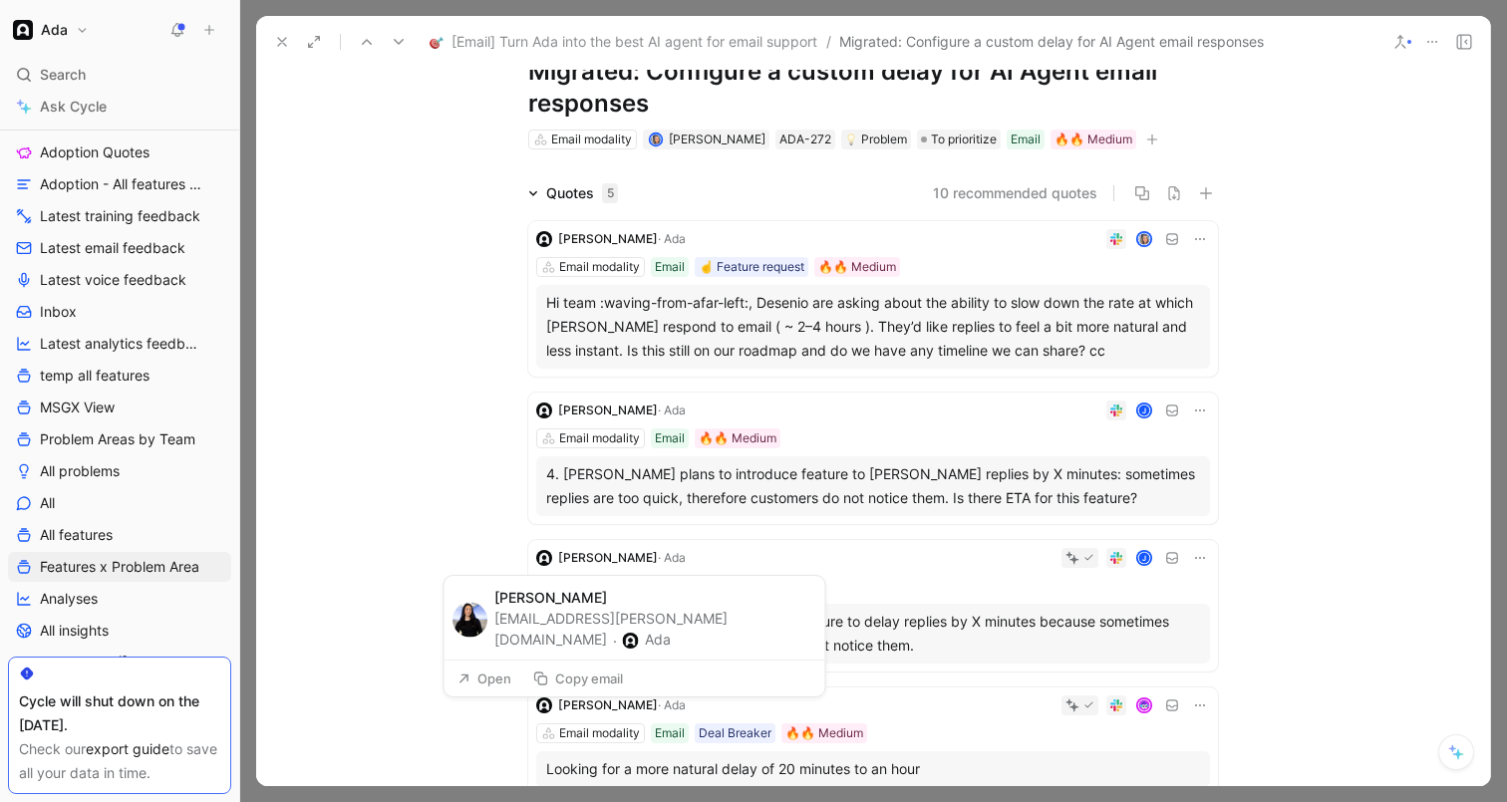
scroll to position [56, 0]
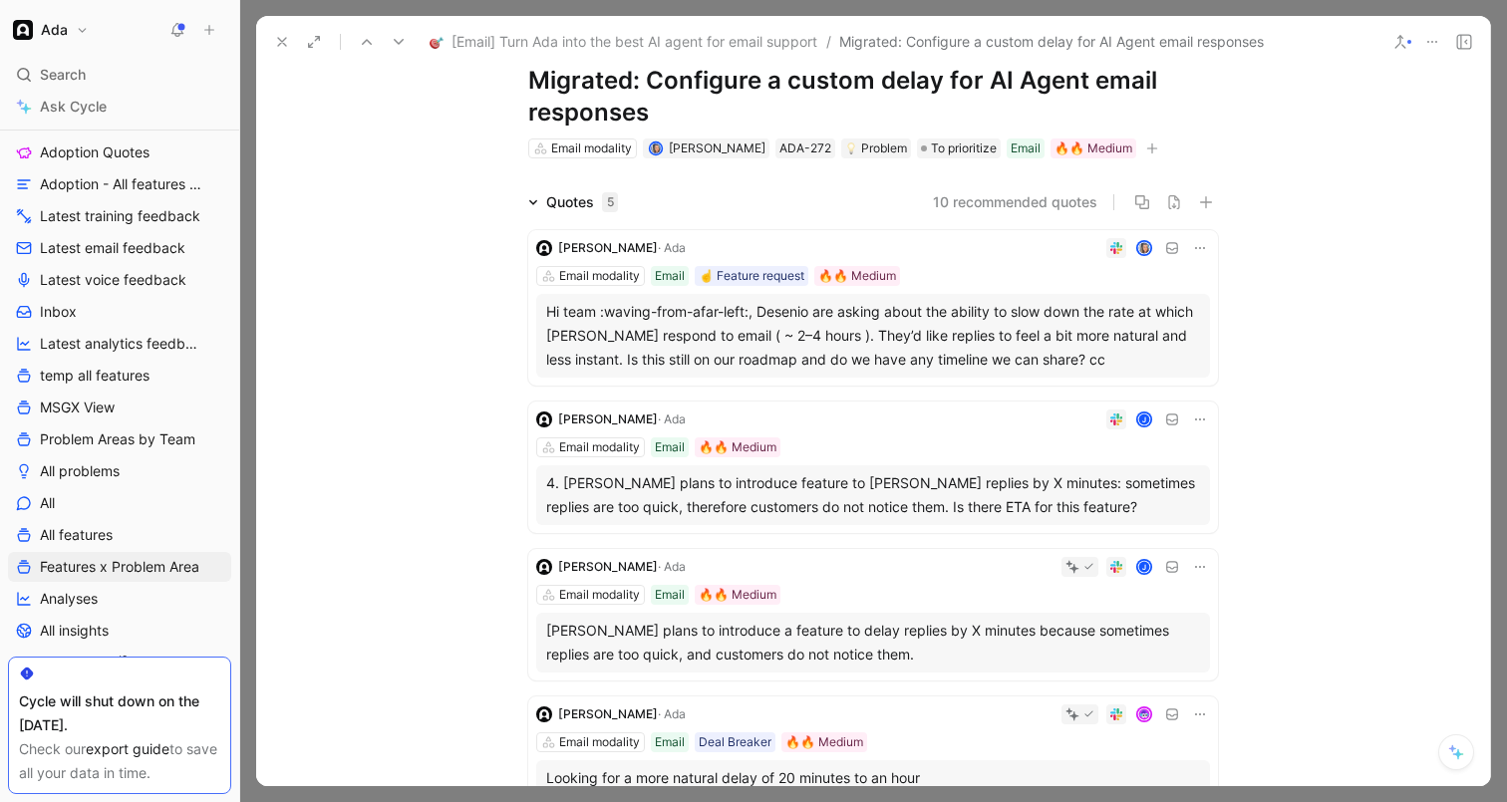
drag, startPoint x: 645, startPoint y: 81, endPoint x: 654, endPoint y: 112, distance: 32.2
click at [654, 112] on h1 "Migrated: Configure a custom delay for AI Agent email responses" at bounding box center [873, 97] width 690 height 64
click at [274, 41] on icon at bounding box center [282, 42] width 16 height 16
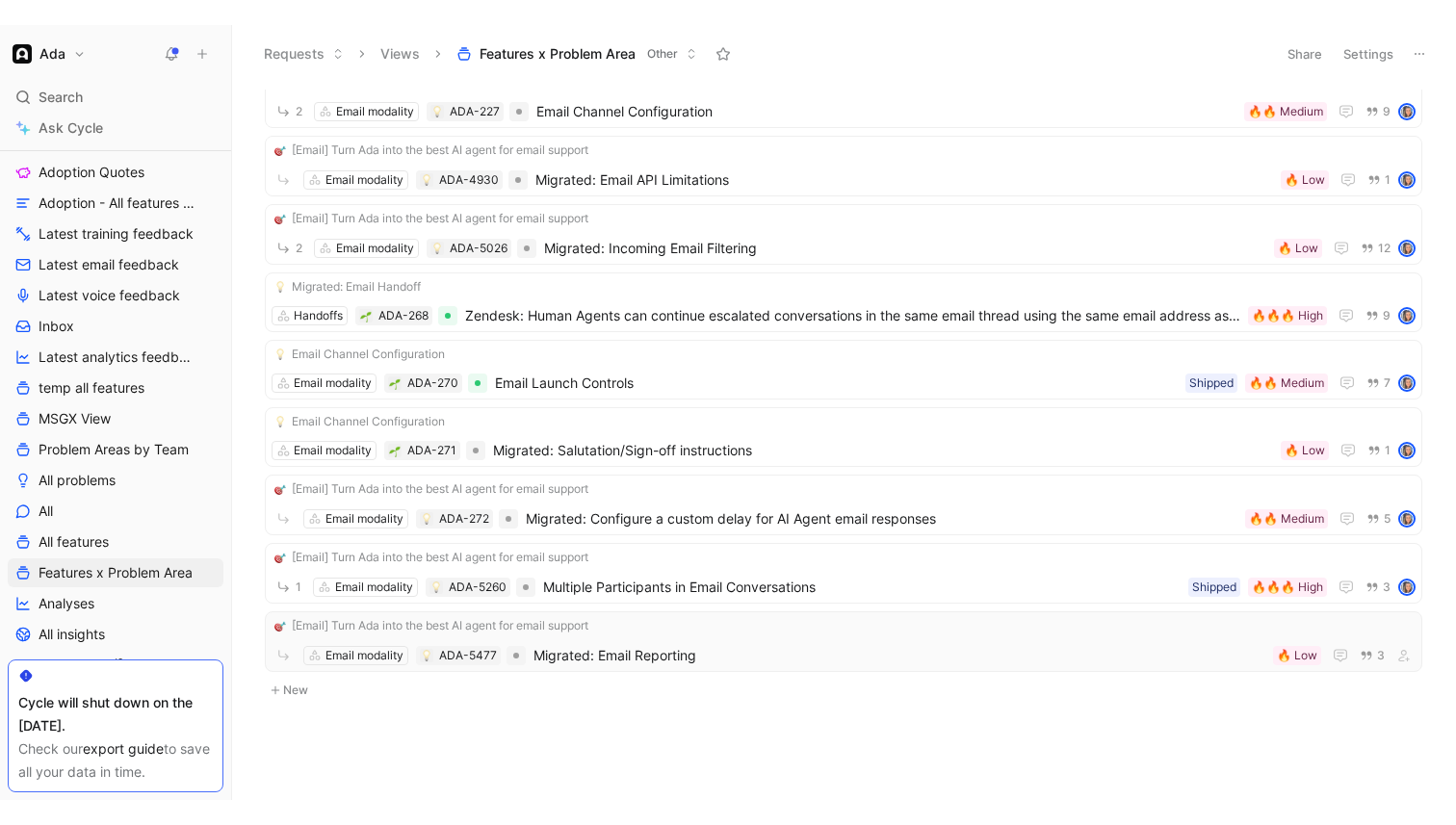
scroll to position [1705, 0]
